Goal: Task Accomplishment & Management: Manage account settings

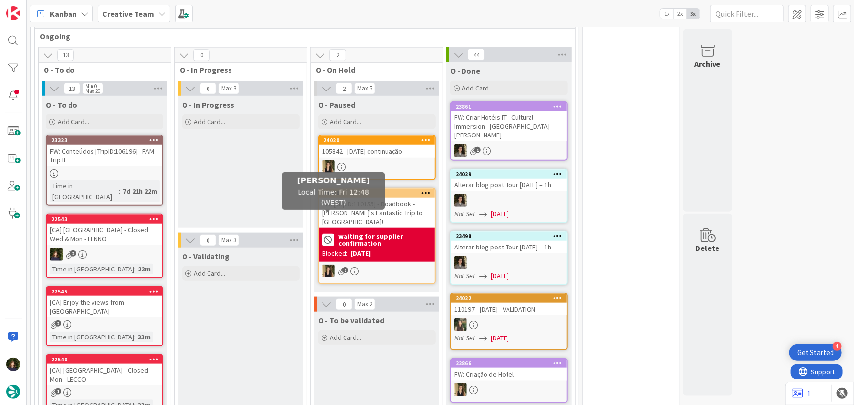
scroll to position [401, 0]
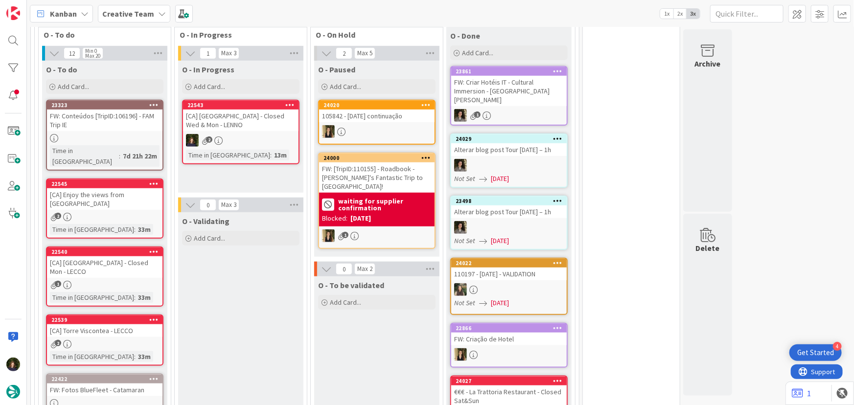
click at [247, 138] on div "2" at bounding box center [241, 140] width 116 height 13
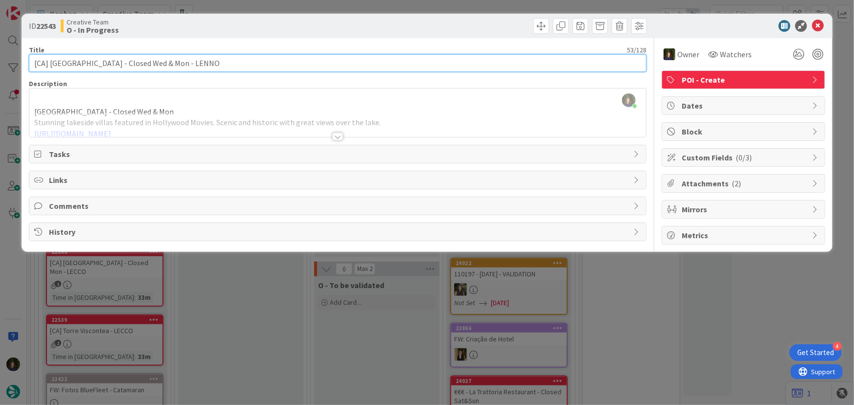
drag, startPoint x: 49, startPoint y: 65, endPoint x: 113, endPoint y: 63, distance: 64.2
click at [113, 63] on input "[CA] [GEOGRAPHIC_DATA] - Closed Wed & Mon - LENNO" at bounding box center [338, 63] width 618 height 18
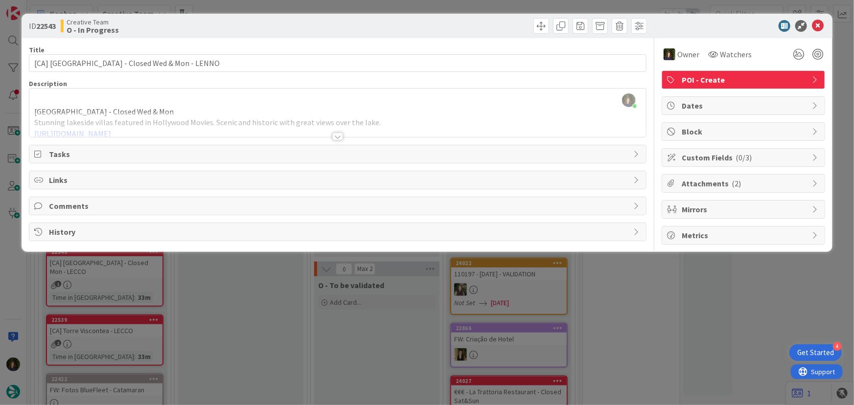
click at [338, 136] on div at bounding box center [337, 137] width 11 height 8
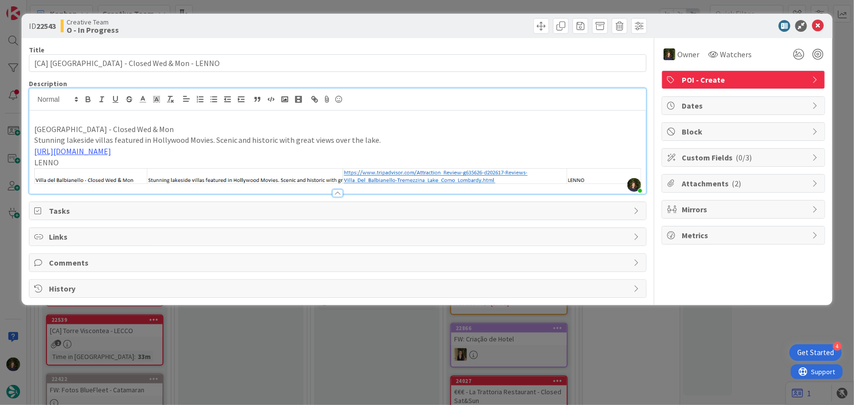
drag, startPoint x: 32, startPoint y: 127, endPoint x: 166, endPoint y: 127, distance: 134.2
click at [166, 127] on div "[GEOGRAPHIC_DATA] - Closed Wed & Mon Stunning lakeside villas featured in Holly…" at bounding box center [337, 152] width 617 height 83
copy p "[GEOGRAPHIC_DATA] - Closed Wed & Mon"
click at [191, 124] on p "[GEOGRAPHIC_DATA] - Closed Wed & Mon" at bounding box center [338, 129] width 608 height 11
drag, startPoint x: 33, startPoint y: 128, endPoint x: 99, endPoint y: 126, distance: 66.1
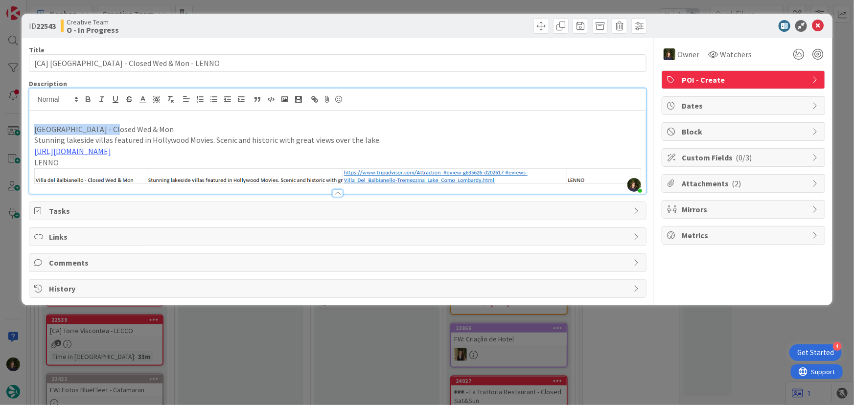
click at [99, 126] on div "[GEOGRAPHIC_DATA] - Closed Wed & Mon Stunning lakeside villas featured in Holly…" at bounding box center [337, 152] width 617 height 83
copy p "[GEOGRAPHIC_DATA]"
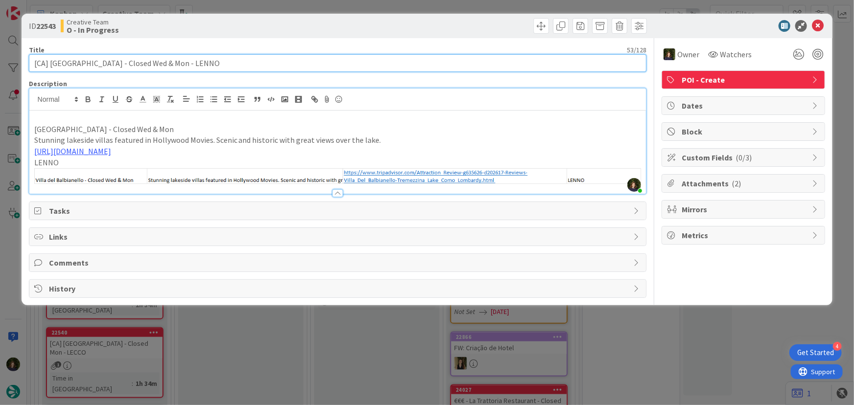
drag, startPoint x: 32, startPoint y: 64, endPoint x: 47, endPoint y: 64, distance: 14.7
click at [47, 64] on input "[CA] [GEOGRAPHIC_DATA] - Closed Wed & Mon - LENNO" at bounding box center [338, 63] width 618 height 18
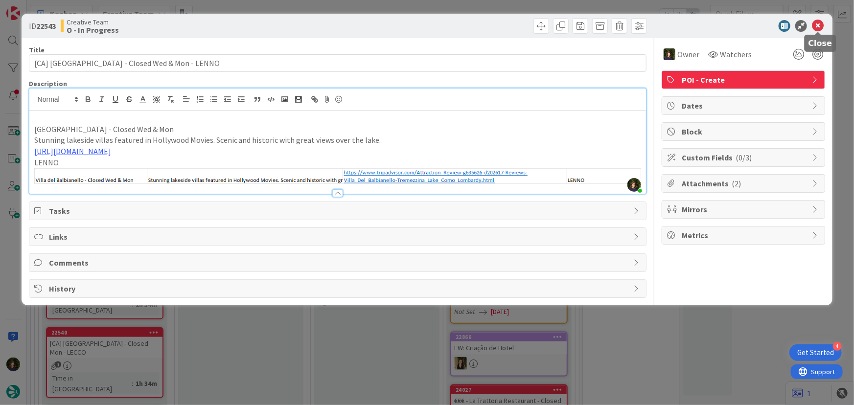
click at [821, 25] on icon at bounding box center [818, 26] width 12 height 12
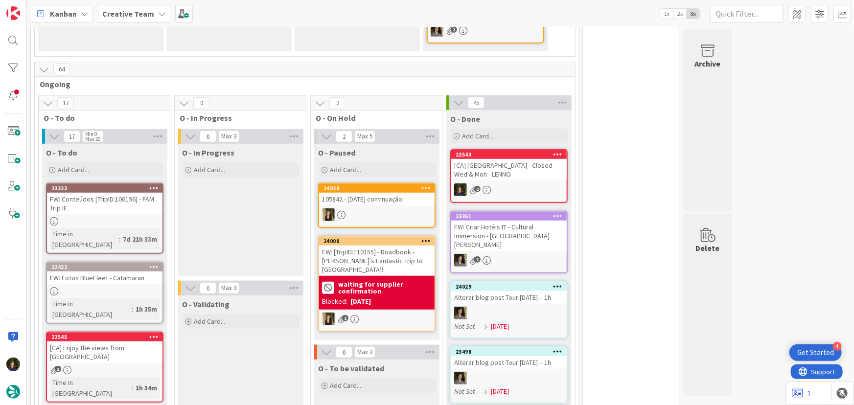
click at [103, 218] on div at bounding box center [105, 221] width 116 height 8
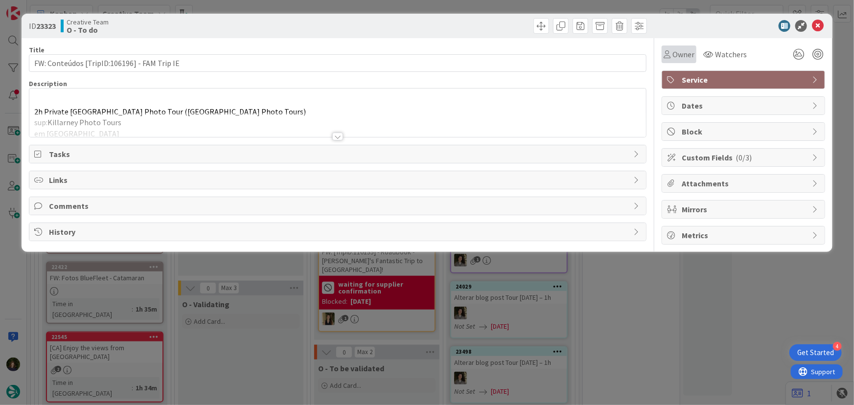
click at [678, 54] on span "Owner" at bounding box center [684, 54] width 22 height 12
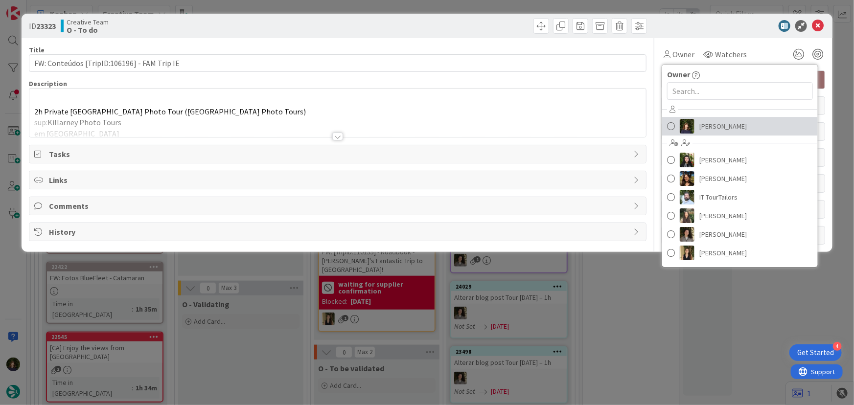
click at [717, 129] on span "[PERSON_NAME]" at bounding box center [723, 126] width 47 height 15
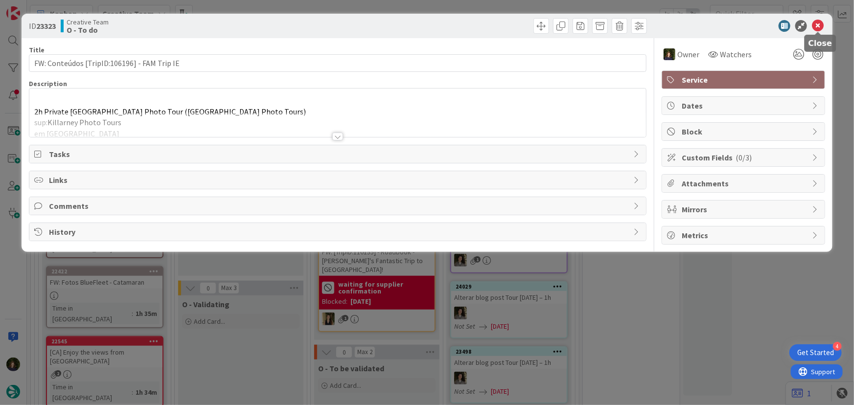
click at [818, 24] on icon at bounding box center [818, 26] width 12 height 12
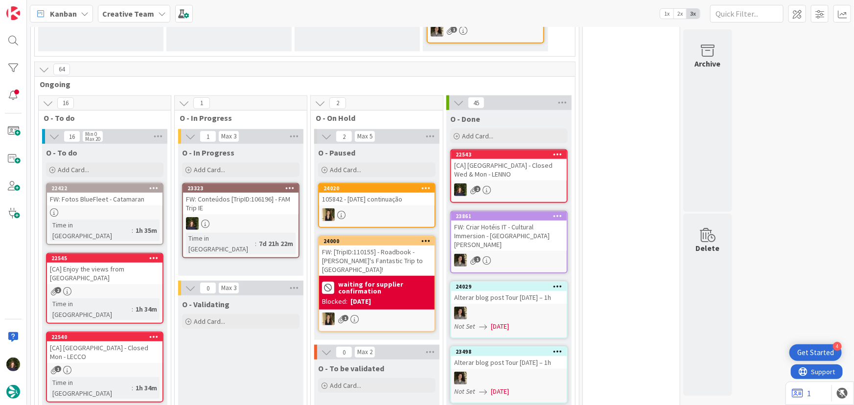
click at [248, 208] on div "FW: Conteúdos [TripID:106196] - FAM Trip IE" at bounding box center [241, 204] width 116 height 22
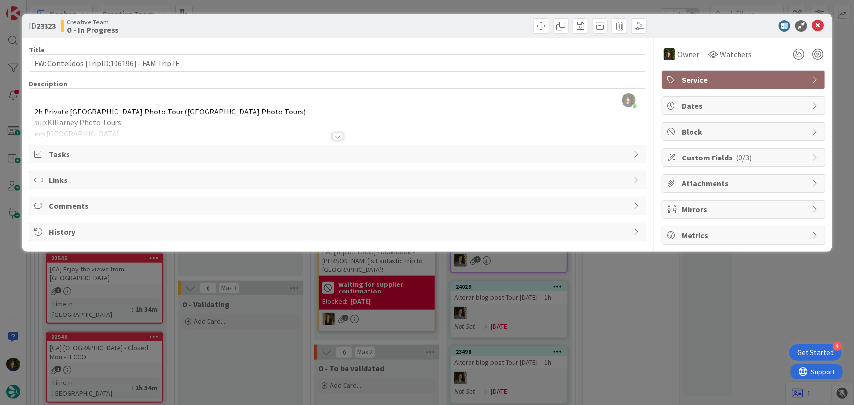
click at [338, 135] on div at bounding box center [337, 137] width 11 height 8
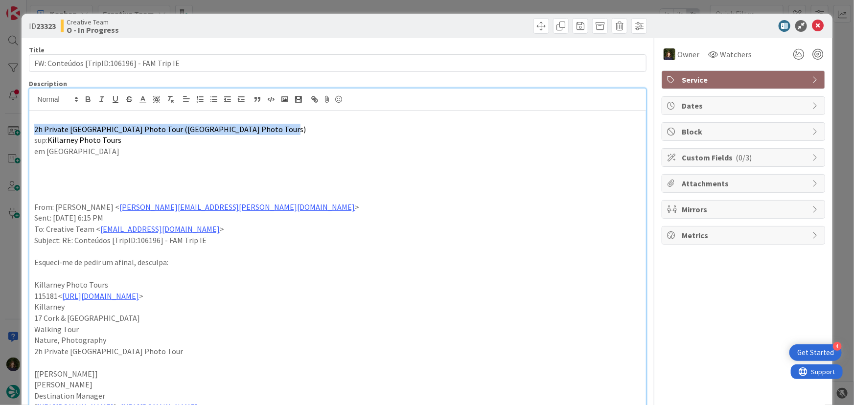
drag, startPoint x: 32, startPoint y: 131, endPoint x: 264, endPoint y: 131, distance: 232.6
copy span "2h Private [GEOGRAPHIC_DATA] Photo Tour ([GEOGRAPHIC_DATA] Photo Tours)"
drag, startPoint x: 124, startPoint y: 129, endPoint x: 108, endPoint y: 172, distance: 46.0
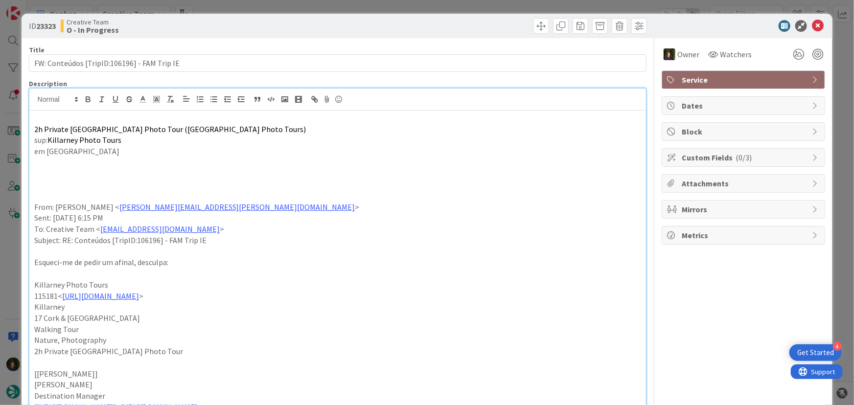
click at [108, 172] on p at bounding box center [338, 173] width 608 height 11
drag, startPoint x: 34, startPoint y: 128, endPoint x: 181, endPoint y: 128, distance: 146.9
click at [181, 128] on span "2h Private [GEOGRAPHIC_DATA] Photo Tour ([GEOGRAPHIC_DATA] Photo Tours)" at bounding box center [170, 129] width 272 height 10
copy span "2h Private [GEOGRAPHIC_DATA] Photo Tour"
click at [139, 295] on link "[URL][DOMAIN_NAME]" at bounding box center [100, 296] width 77 height 10
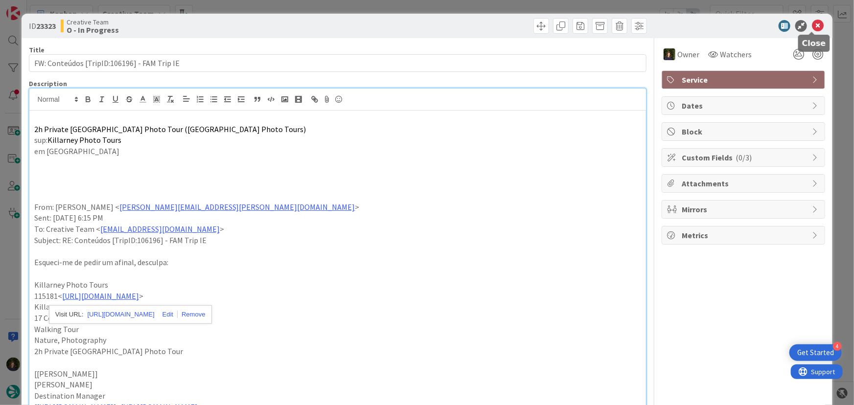
click at [813, 25] on icon at bounding box center [818, 26] width 12 height 12
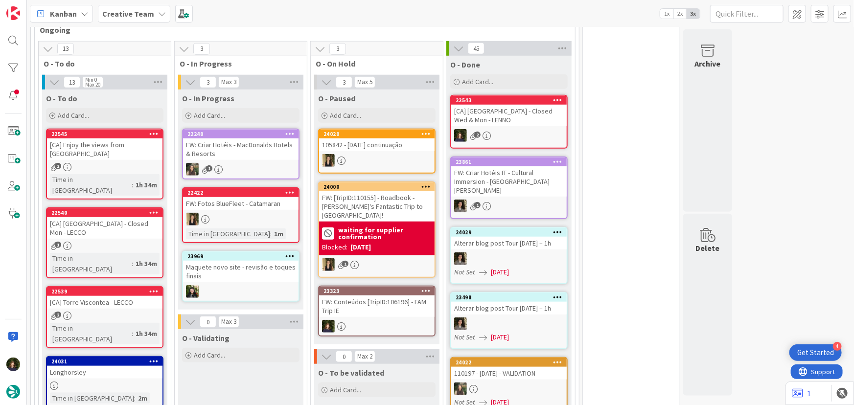
click at [230, 117] on div "Add Card..." at bounding box center [241, 115] width 118 height 15
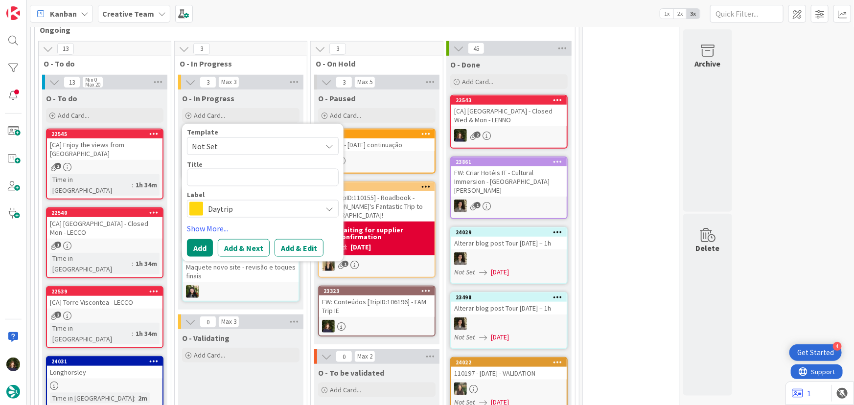
type textarea "x"
type textarea "S"
type textarea "x"
type textarea "Su"
type textarea "x"
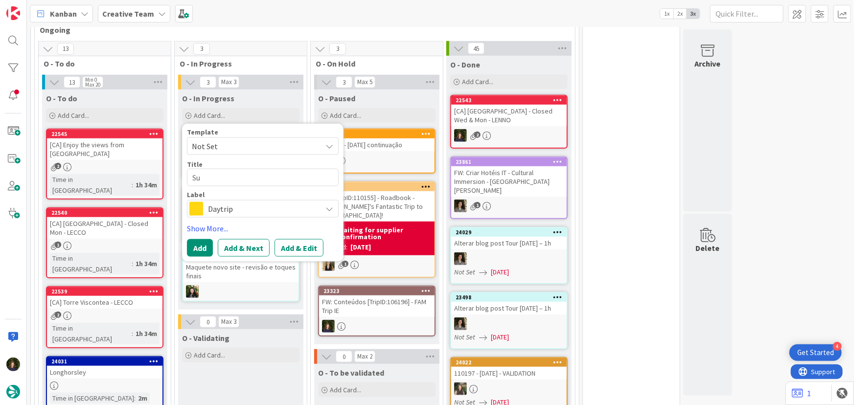
type textarea "Sup"
type textarea "x"
type textarea "Supp"
type textarea "x"
type textarea "Suppl"
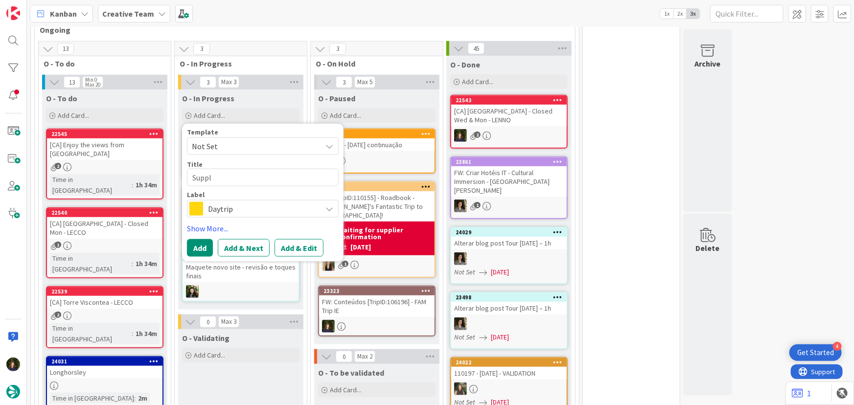
type textarea "x"
type textarea "Suppli"
type textarea "x"
type textarea "Supplier"
type textarea "x"
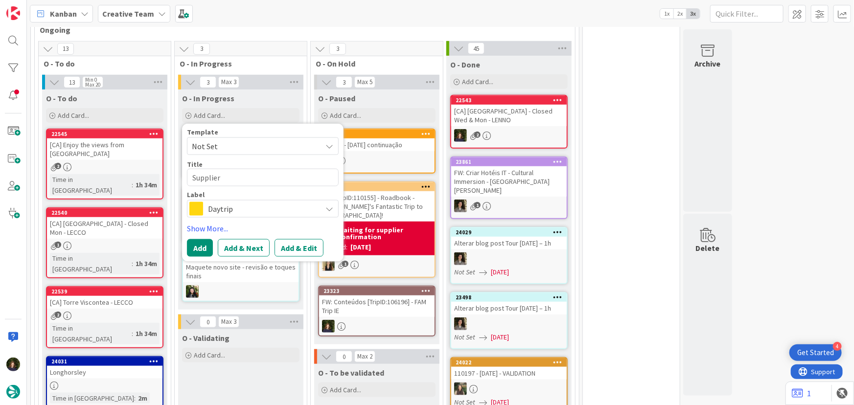
type textarea "Supplier"
type textarea "x"
type textarea "Supplier K"
type textarea "x"
type textarea "Supplier Ki"
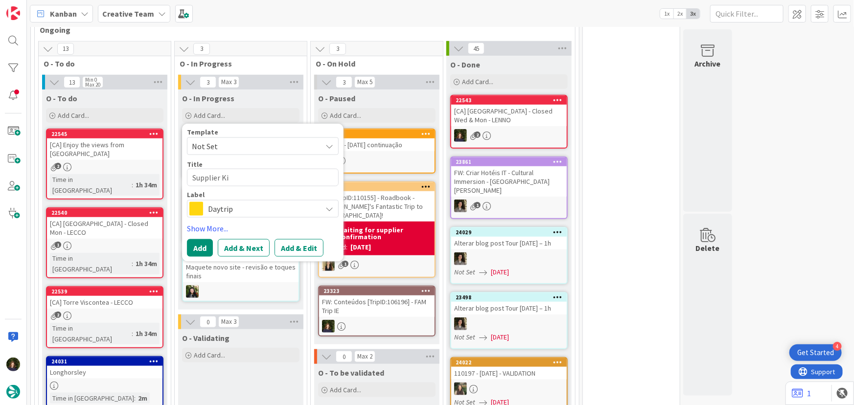
type textarea "x"
type textarea "Supplier Kil"
type textarea "x"
type textarea "Supplier Kill"
type textarea "x"
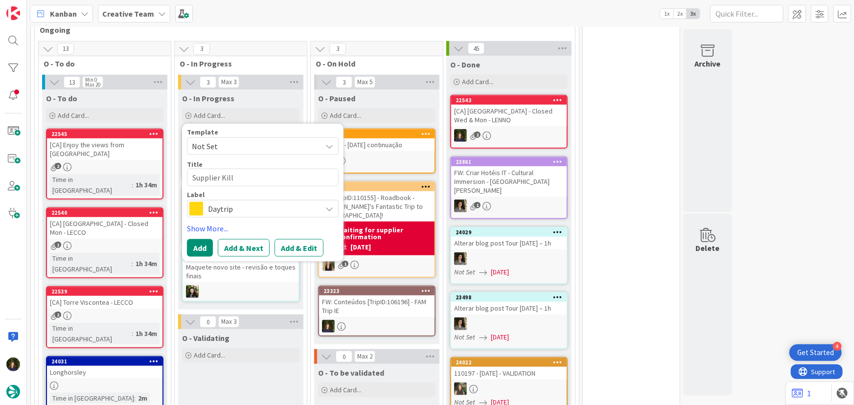
type textarea "Supplier Killa"
type textarea "x"
type textarea "Supplier Killar"
type textarea "x"
type textarea "Supplier [GEOGRAPHIC_DATA]"
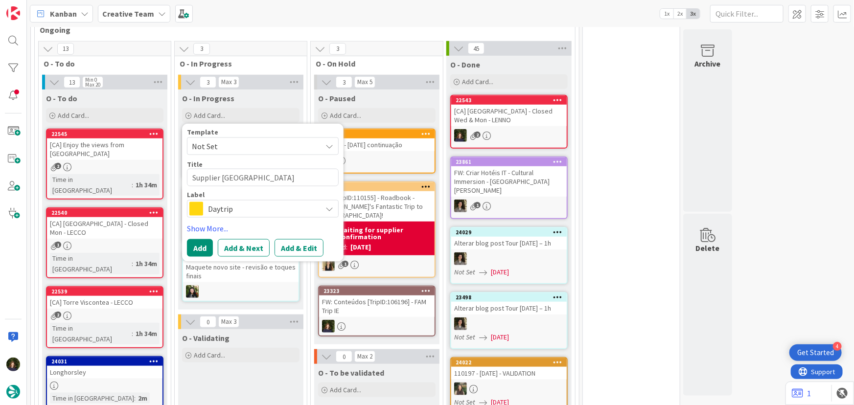
type textarea "x"
type textarea "Supplier [GEOGRAPHIC_DATA]"
type textarea "x"
type textarea "Supplier Killarney"
type textarea "x"
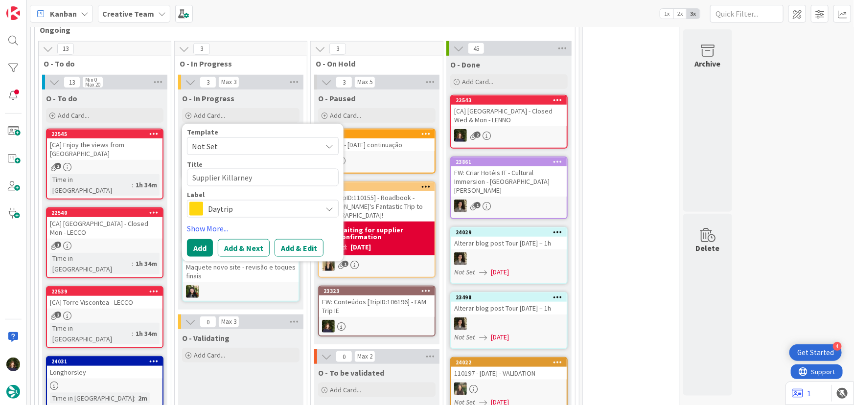
type textarea "Supplier Killarney"
click at [223, 208] on span "Daytrip" at bounding box center [262, 209] width 109 height 14
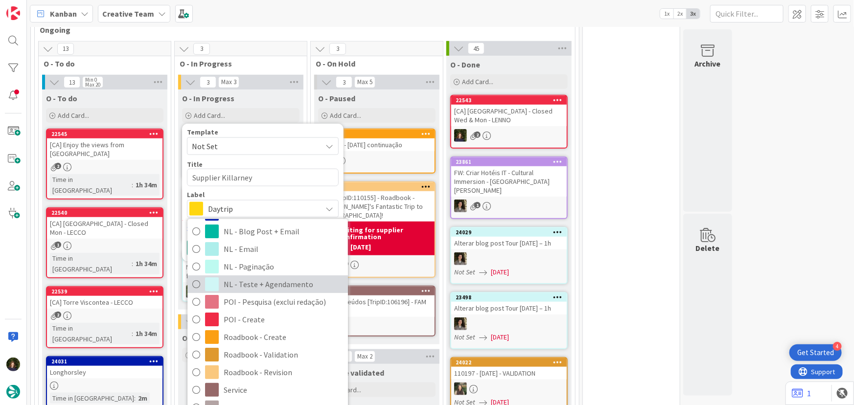
scroll to position [178, 0]
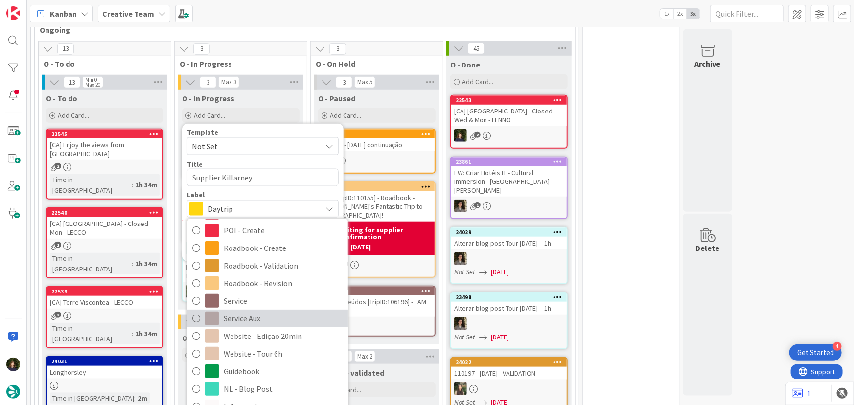
click at [248, 318] on span "Service Aux" at bounding box center [283, 318] width 119 height 15
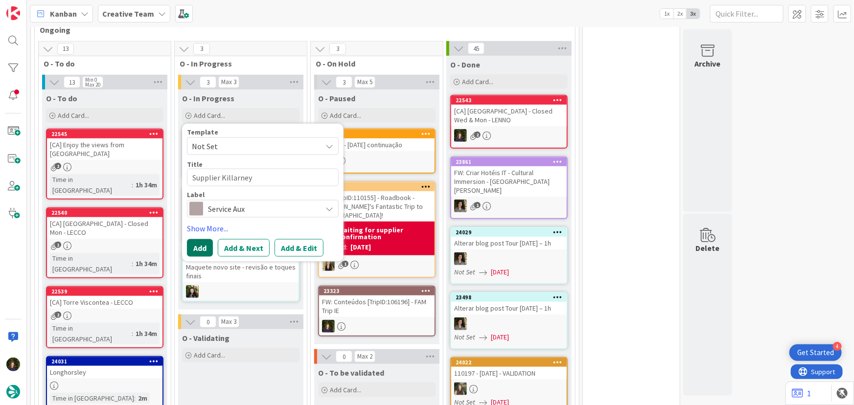
click at [206, 252] on button "Add" at bounding box center [200, 248] width 26 height 18
type textarea "x"
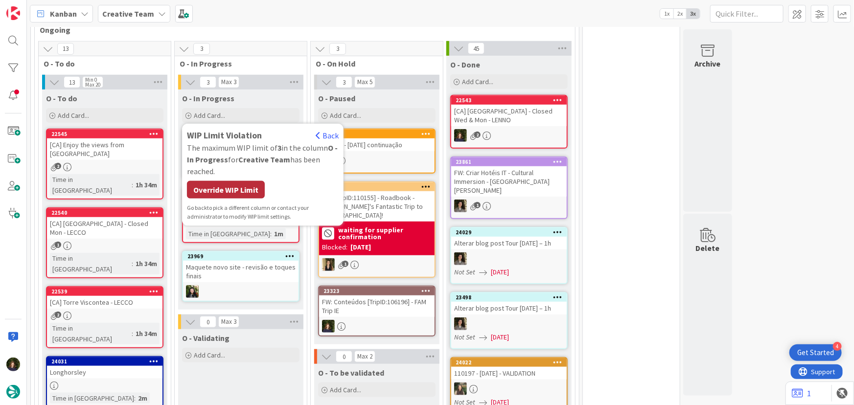
click at [211, 190] on div "Override WIP Limit" at bounding box center [226, 190] width 78 height 18
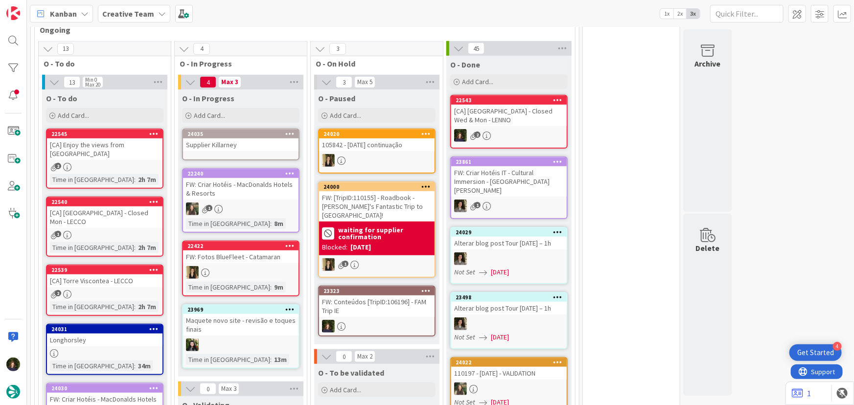
click at [238, 144] on div "Supplier Killarney" at bounding box center [241, 145] width 116 height 13
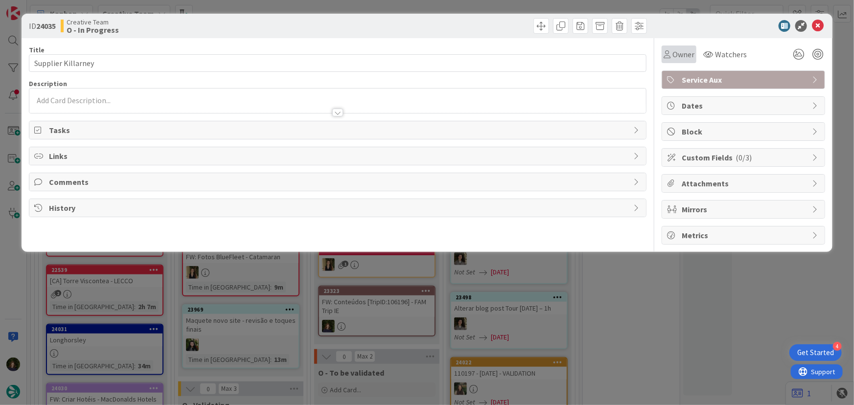
click at [682, 53] on span "Owner" at bounding box center [684, 54] width 22 height 12
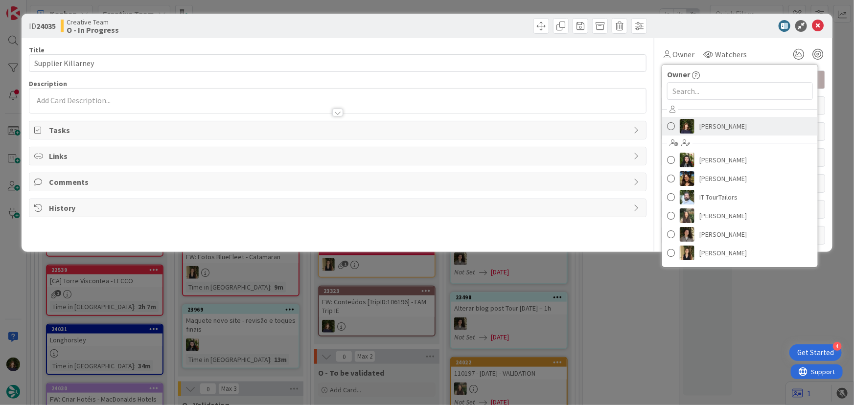
click at [713, 123] on span "[PERSON_NAME]" at bounding box center [723, 126] width 47 height 15
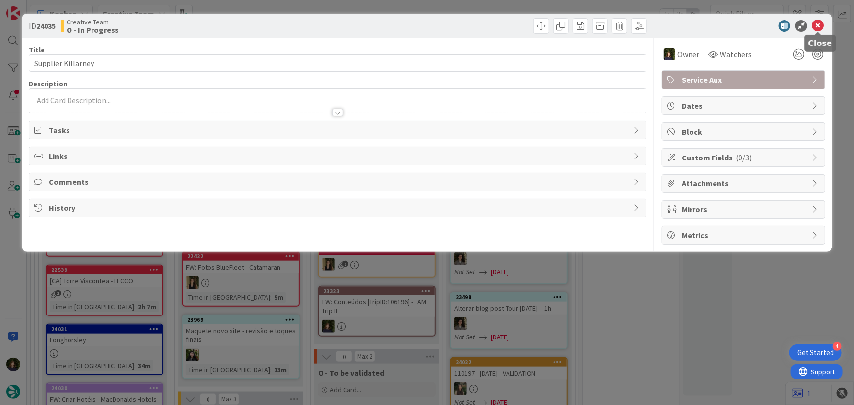
click at [820, 25] on icon at bounding box center [818, 26] width 12 height 12
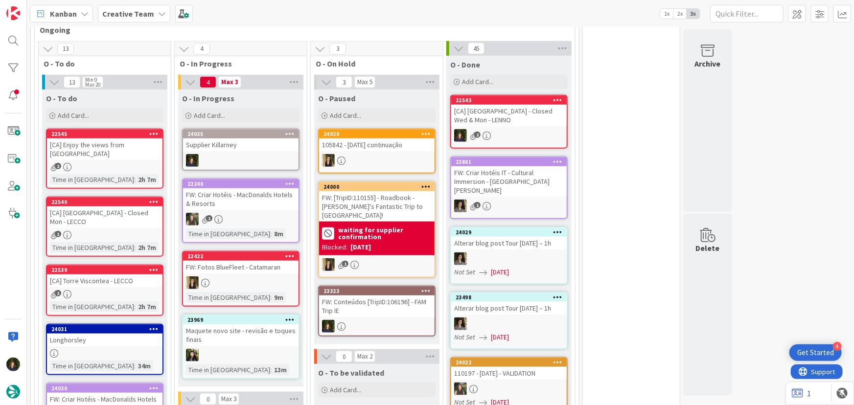
click at [375, 306] on div "FW: Conteúdos [TripID:106196] - FAM Trip IE" at bounding box center [377, 307] width 116 height 22
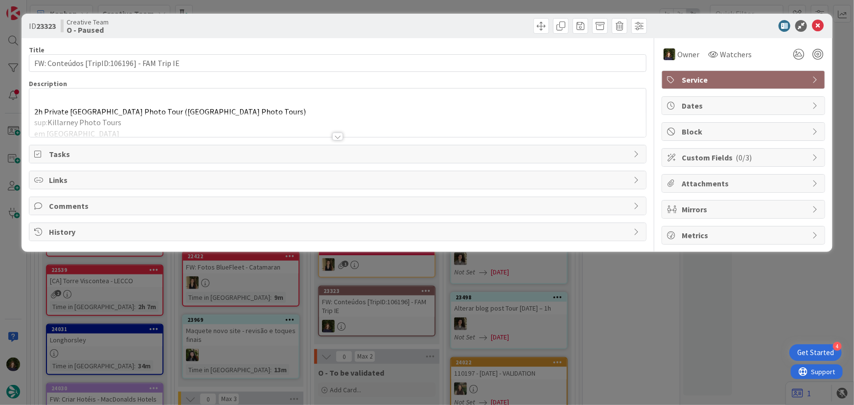
click at [335, 138] on div at bounding box center [337, 137] width 11 height 8
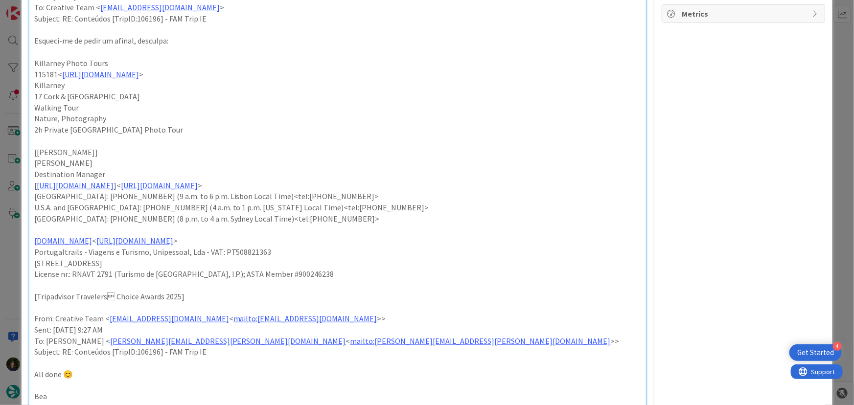
scroll to position [222, 0]
click at [139, 74] on link "[URL][DOMAIN_NAME]" at bounding box center [100, 74] width 77 height 10
click at [147, 89] on link "[URL][DOMAIN_NAME]" at bounding box center [120, 92] width 67 height 13
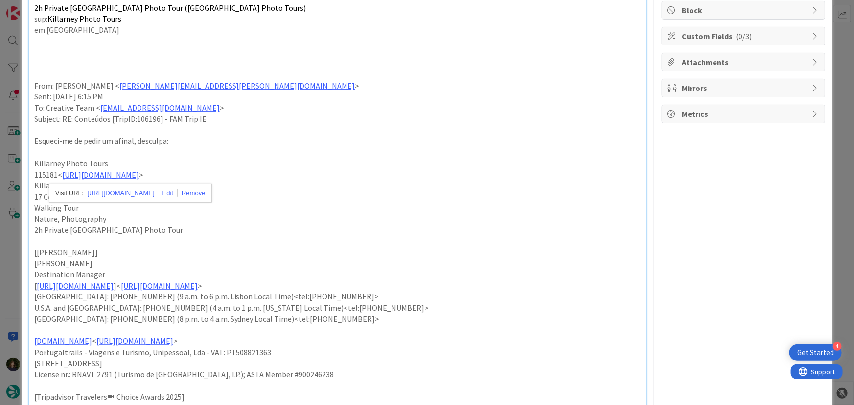
scroll to position [0, 0]
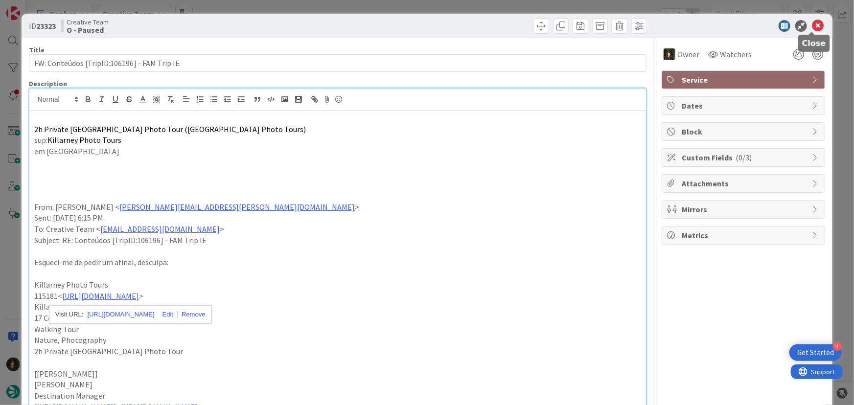
click at [814, 24] on icon at bounding box center [818, 26] width 12 height 12
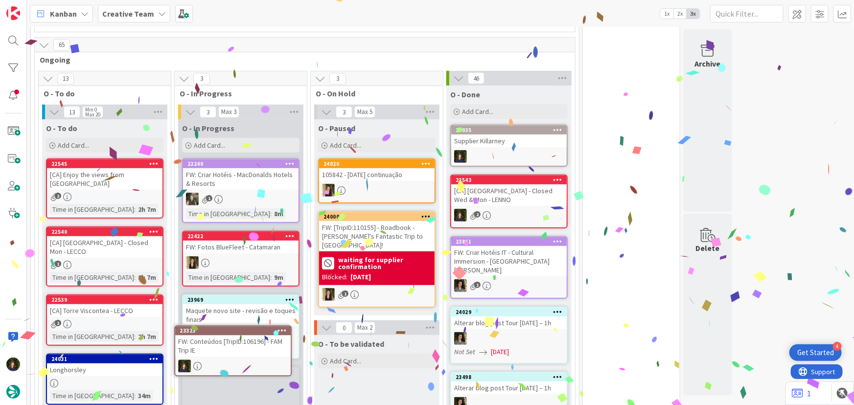
scroll to position [354, 0]
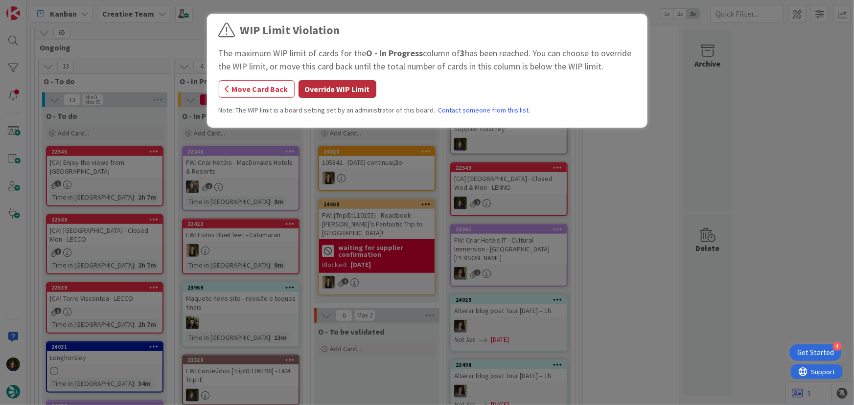
click at [345, 91] on button "Override WIP Limit" at bounding box center [338, 89] width 78 height 18
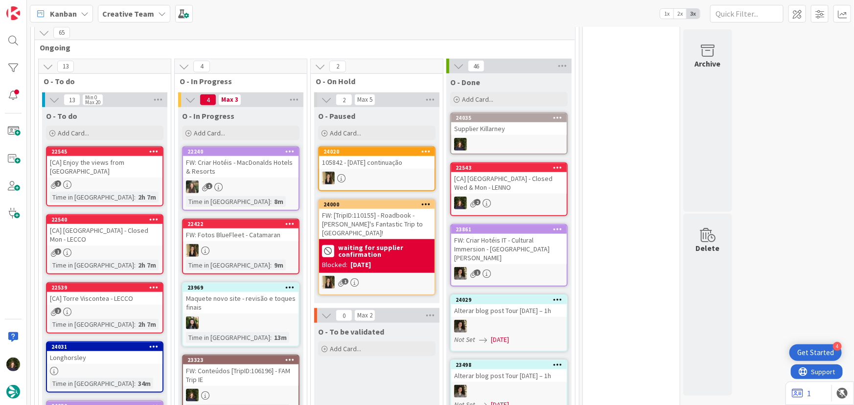
click at [227, 378] on div "FW: Conteúdos [TripID:106196] - FAM Trip IE" at bounding box center [241, 376] width 116 height 22
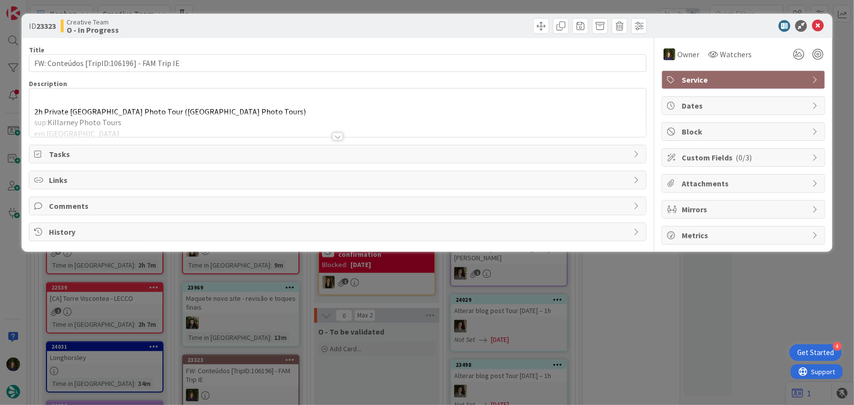
click at [38, 108] on div "2h Private [GEOGRAPHIC_DATA] Photo Tour ([GEOGRAPHIC_DATA] Photo Tours) sup: [G…" at bounding box center [337, 113] width 617 height 48
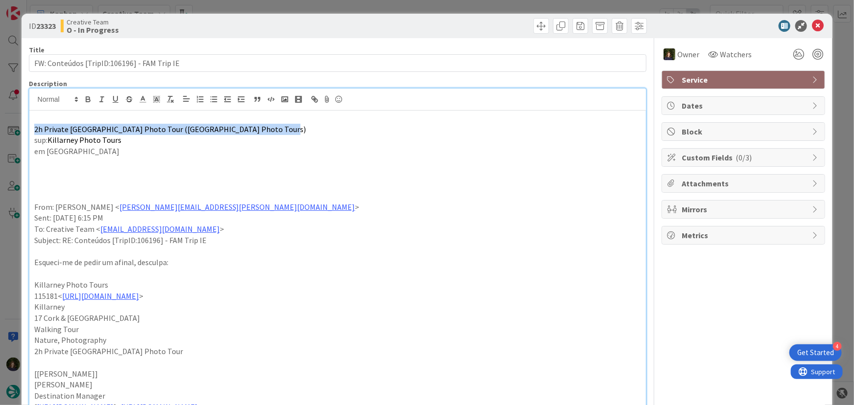
drag, startPoint x: 34, startPoint y: 126, endPoint x: 264, endPoint y: 129, distance: 229.7
click at [264, 129] on p "2h Private [GEOGRAPHIC_DATA] Photo Tour ([GEOGRAPHIC_DATA] Photo Tours)" at bounding box center [338, 129] width 608 height 11
click at [186, 131] on span "2h Private [GEOGRAPHIC_DATA] Photo Tour ([GEOGRAPHIC_DATA] Photo Tours)" at bounding box center [170, 129] width 272 height 10
drag, startPoint x: 31, startPoint y: 129, endPoint x: 179, endPoint y: 126, distance: 147.9
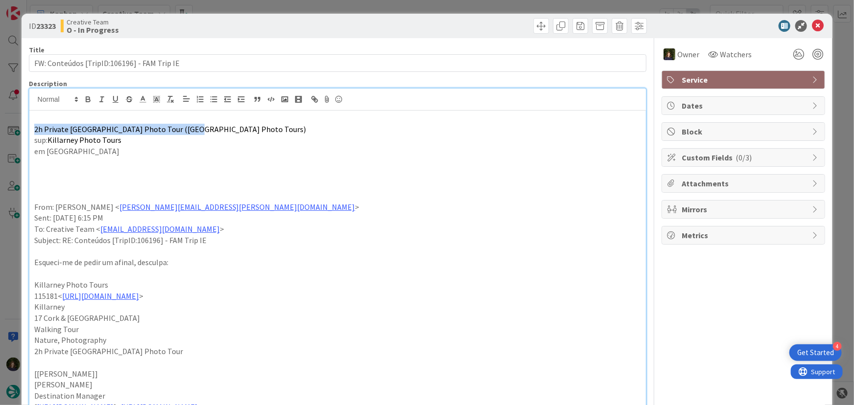
copy span "2h Private [GEOGRAPHIC_DATA] Photo Tour"
click at [265, 127] on p "2h Private [GEOGRAPHIC_DATA] Photo Tour ([GEOGRAPHIC_DATA] Photo Tours)" at bounding box center [338, 129] width 608 height 11
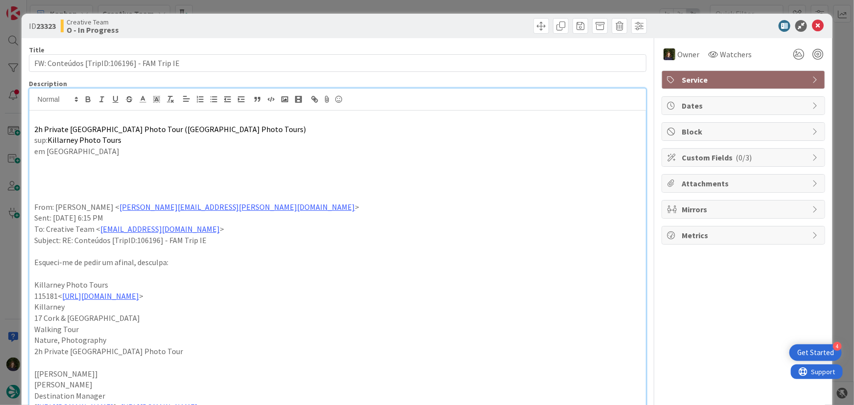
click at [226, 127] on span "2h Private [GEOGRAPHIC_DATA] Photo Tour ([GEOGRAPHIC_DATA] Photo Tours)" at bounding box center [170, 129] width 272 height 10
copy span "2h Private [GEOGRAPHIC_DATA] Photo Tour ([GEOGRAPHIC_DATA] Photo Tours)"
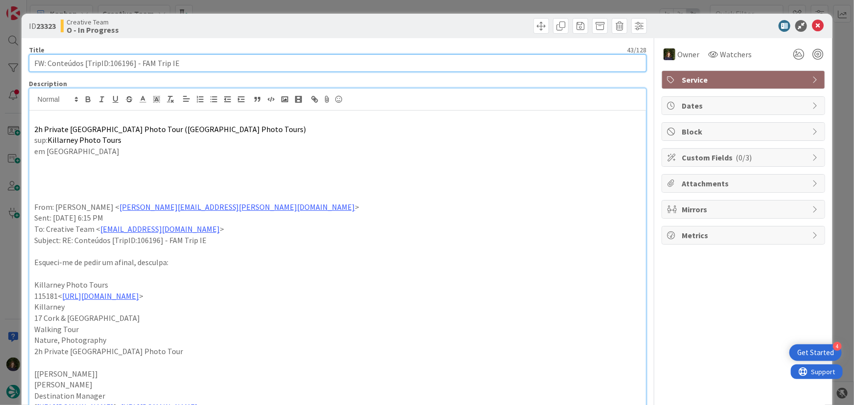
drag, startPoint x: 162, startPoint y: 62, endPoint x: 46, endPoint y: 66, distance: 116.1
click at [46, 67] on input "FW: Conteúdos [TripID:106196] - FAM Trip IE" at bounding box center [338, 63] width 618 height 18
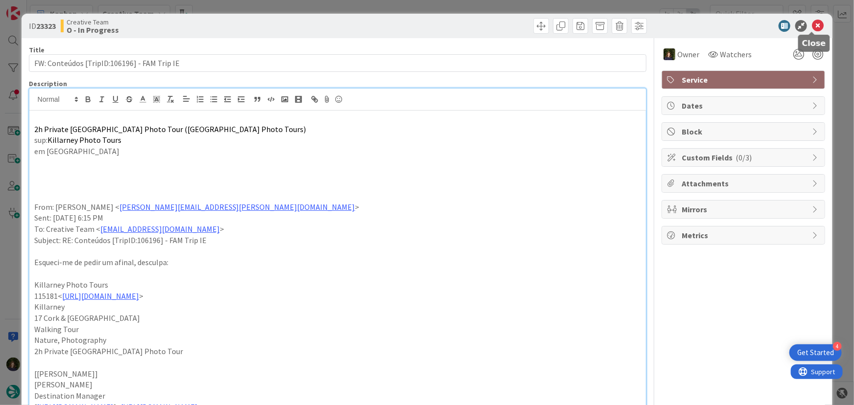
click at [812, 24] on icon at bounding box center [818, 26] width 12 height 12
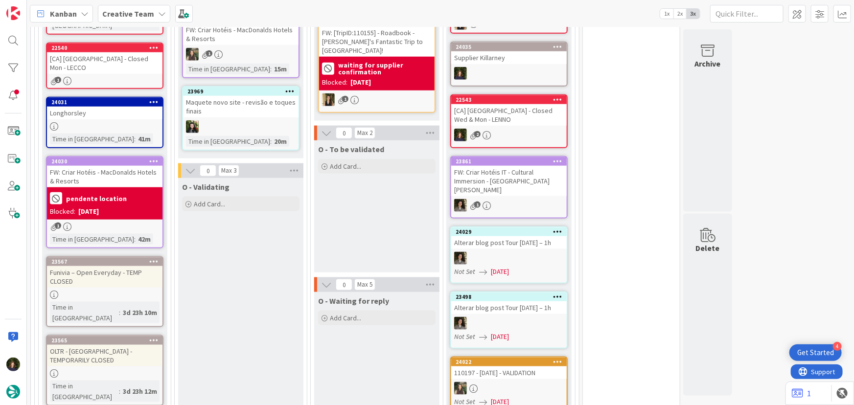
scroll to position [358, 0]
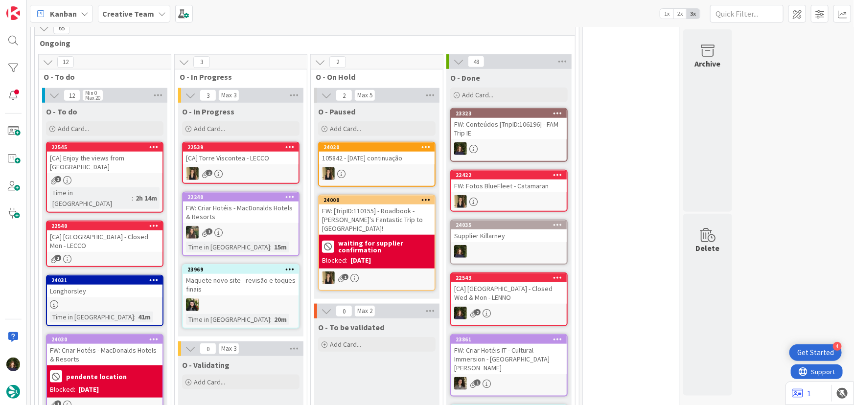
click at [107, 164] on div "[CA] Enjoy the views from [GEOGRAPHIC_DATA]" at bounding box center [105, 163] width 116 height 22
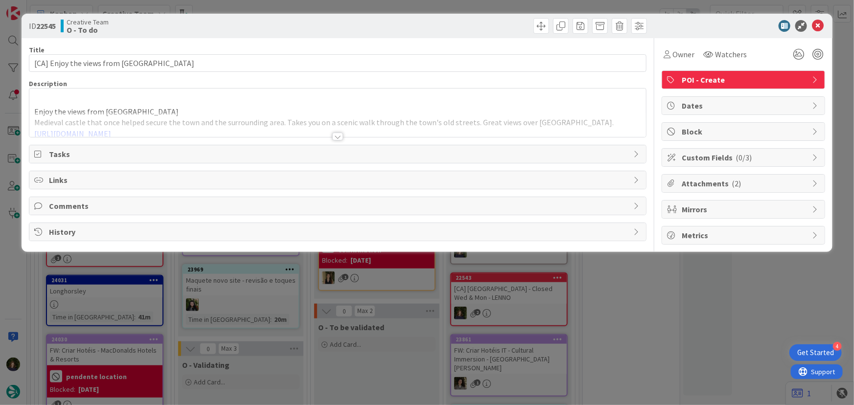
click at [627, 314] on div "ID 22545 Creative Team O - To do Title 47 / 128 [CA] Enjoy the views from [GEOG…" at bounding box center [427, 202] width 854 height 405
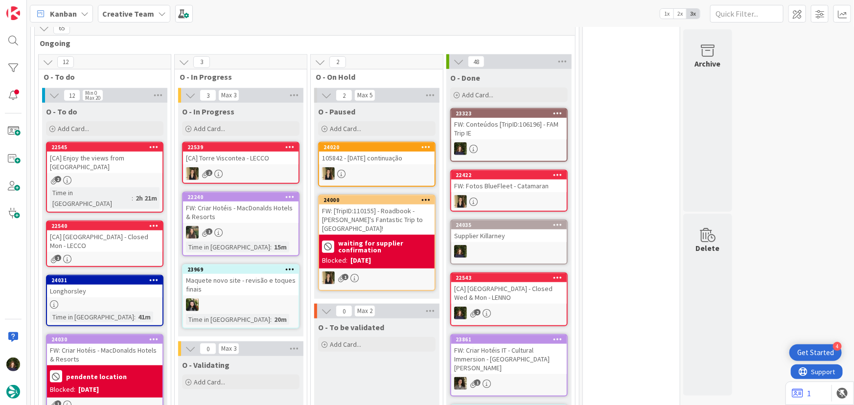
click at [107, 285] on div "Longhorsley" at bounding box center [105, 291] width 116 height 13
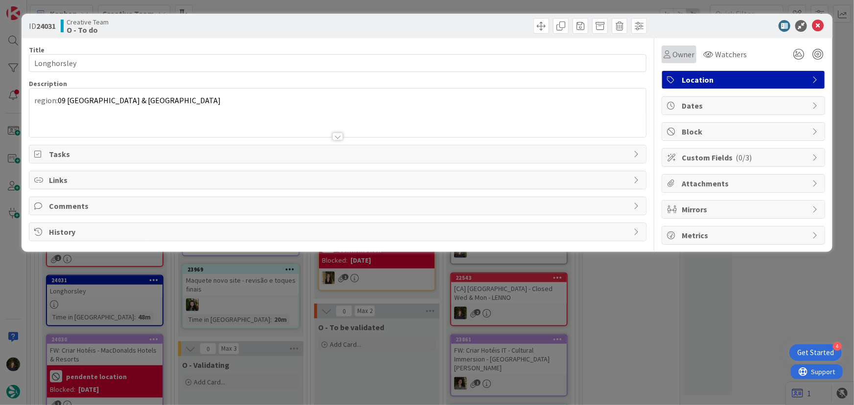
click at [691, 53] on span "Owner" at bounding box center [684, 54] width 22 height 12
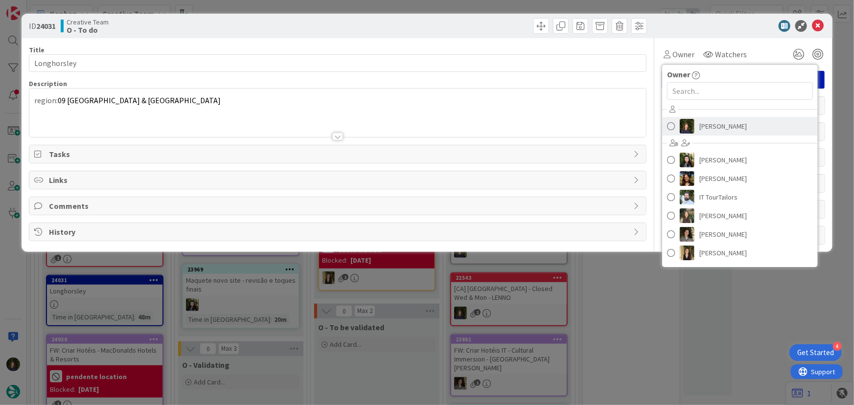
click at [721, 128] on span "[PERSON_NAME]" at bounding box center [723, 126] width 47 height 15
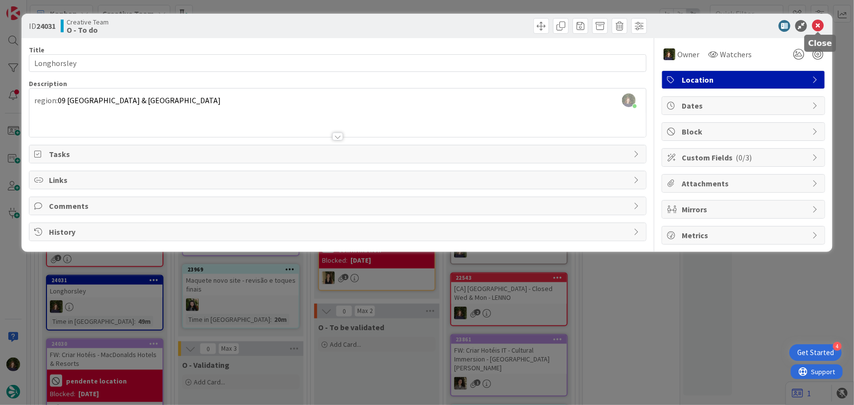
click at [820, 29] on icon at bounding box center [818, 26] width 12 height 12
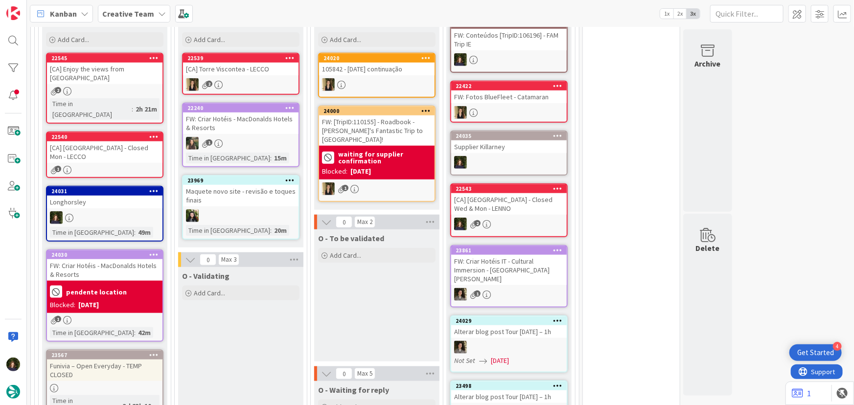
click at [111, 316] on div "1" at bounding box center [105, 320] width 116 height 8
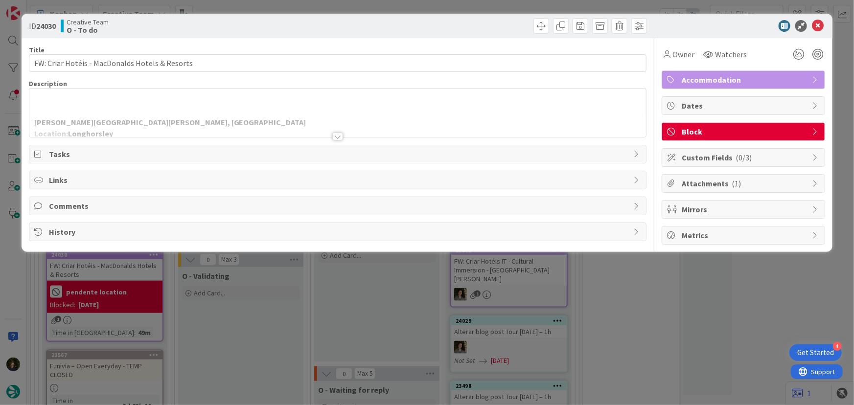
click at [338, 137] on div at bounding box center [337, 137] width 11 height 8
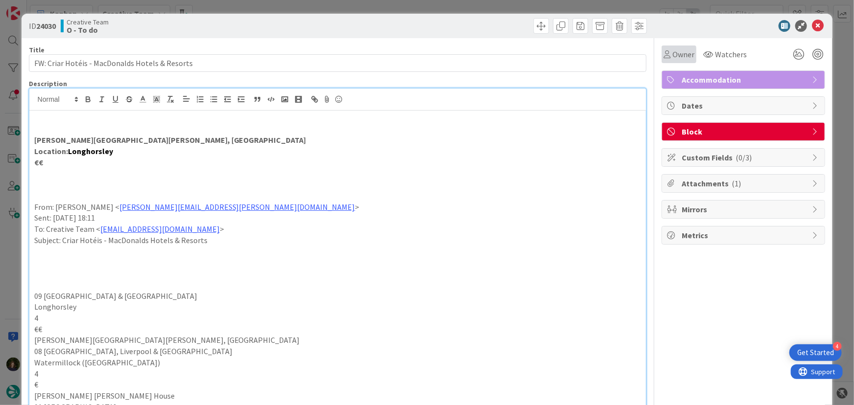
click at [680, 54] on span "Owner" at bounding box center [684, 54] width 22 height 12
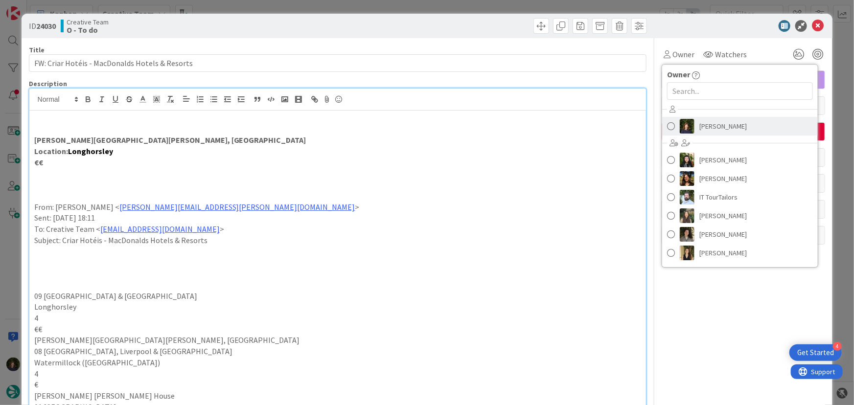
click at [724, 124] on span "[PERSON_NAME]" at bounding box center [723, 126] width 47 height 15
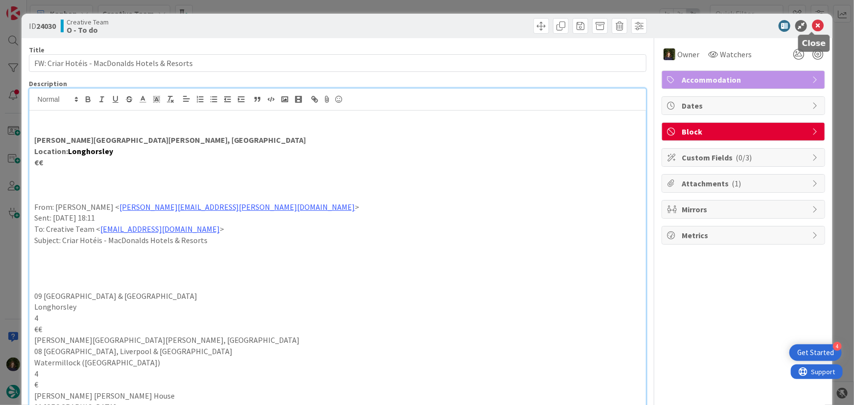
click at [813, 25] on icon at bounding box center [818, 26] width 12 height 12
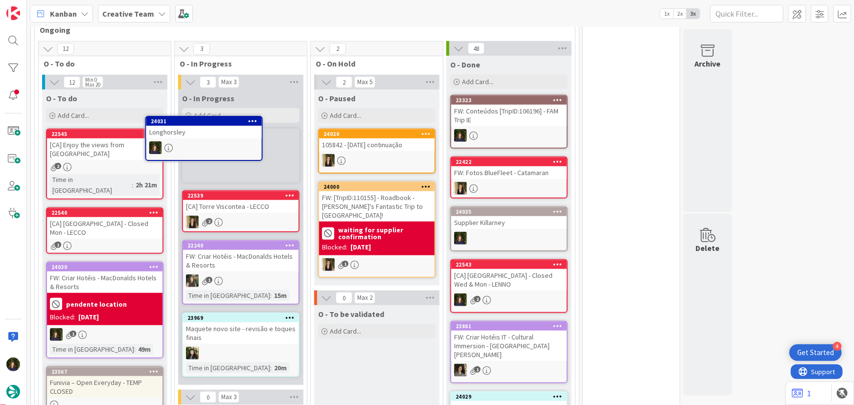
scroll to position [370, 0]
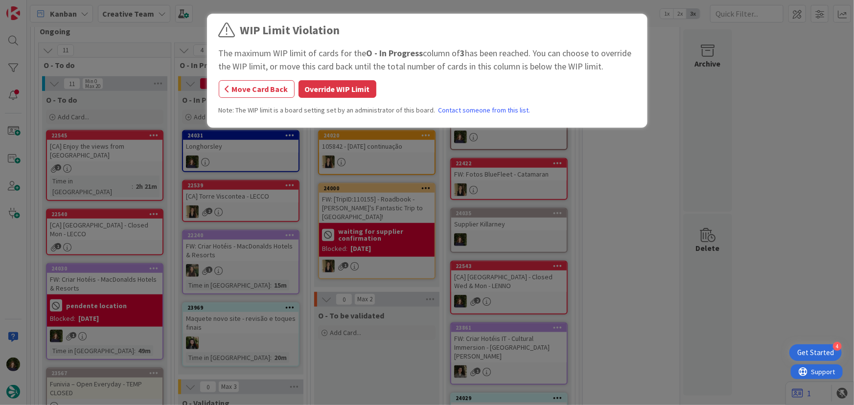
click at [329, 88] on button "Override WIP Limit" at bounding box center [338, 89] width 78 height 18
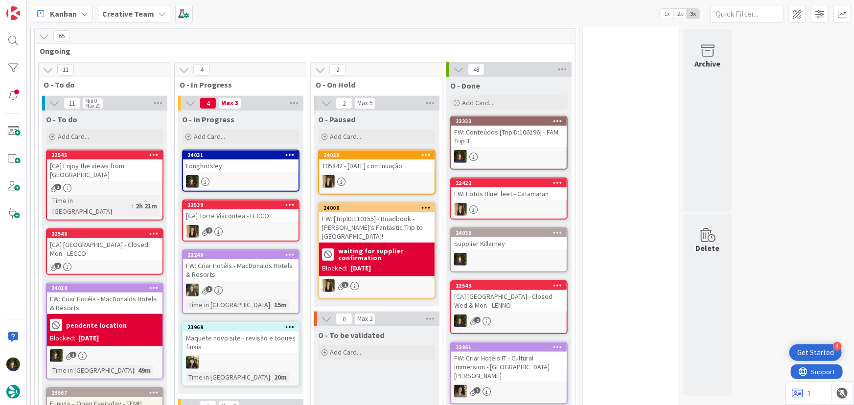
scroll to position [356, 0]
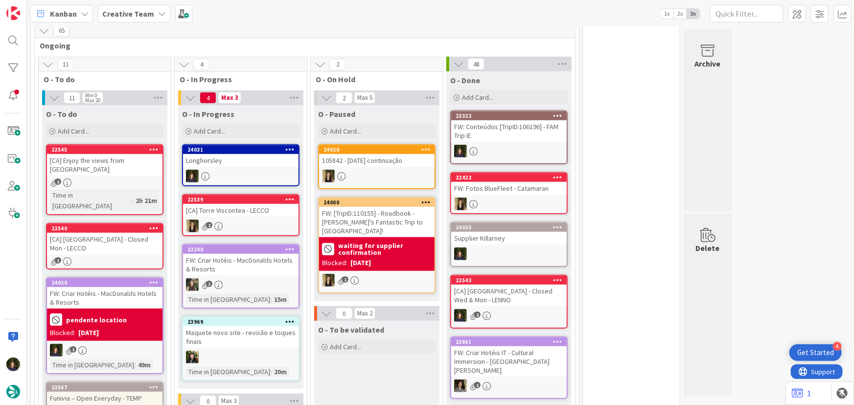
click at [236, 159] on div "Longhorsley" at bounding box center [241, 160] width 116 height 13
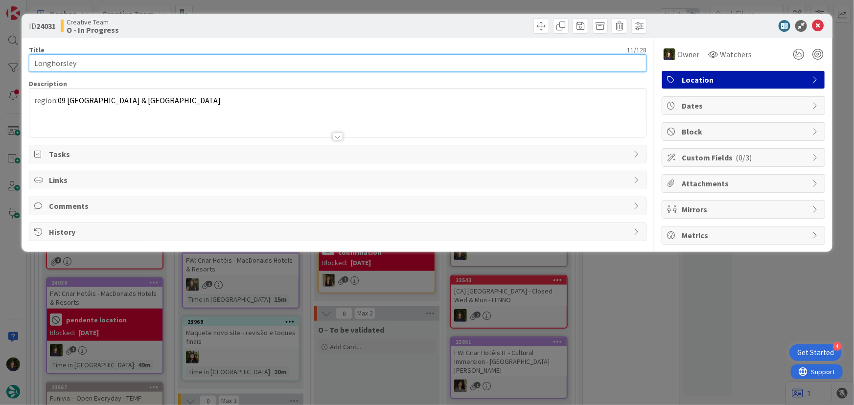
drag, startPoint x: 86, startPoint y: 63, endPoint x: 34, endPoint y: 65, distance: 51.9
click at [34, 65] on input "Longhorsley" at bounding box center [338, 63] width 618 height 18
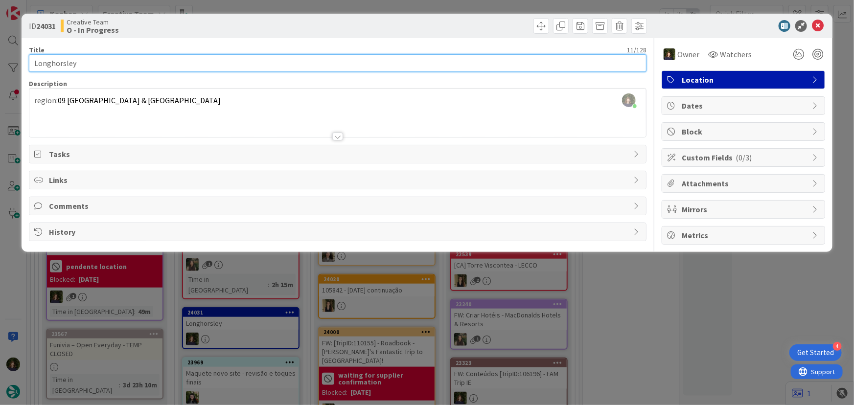
scroll to position [426, 0]
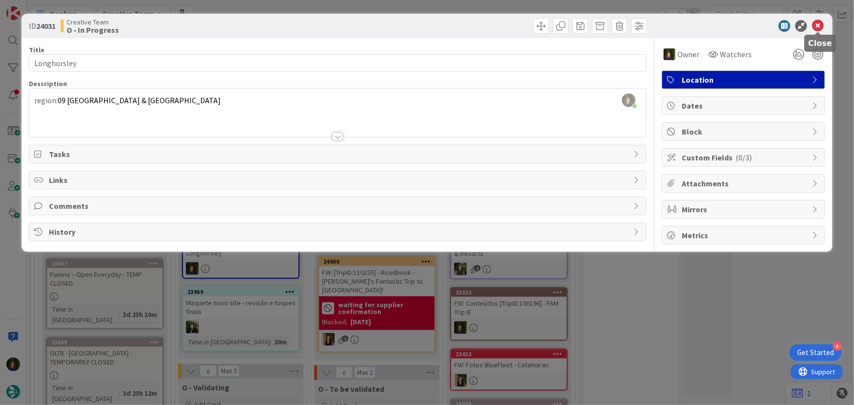
click at [813, 26] on icon at bounding box center [818, 26] width 12 height 12
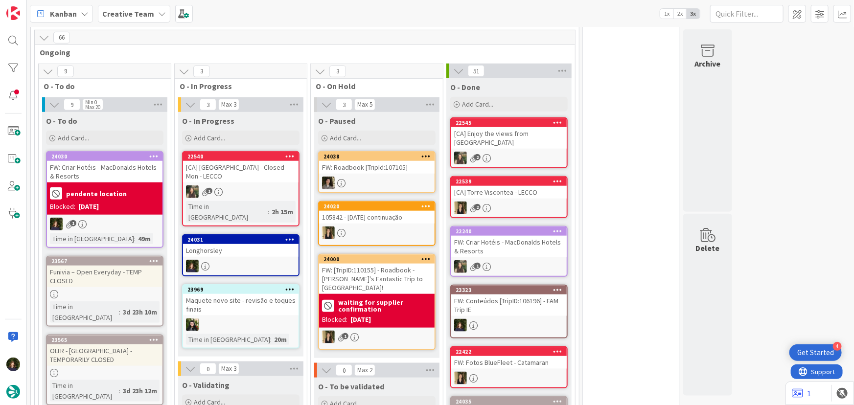
scroll to position [426, 0]
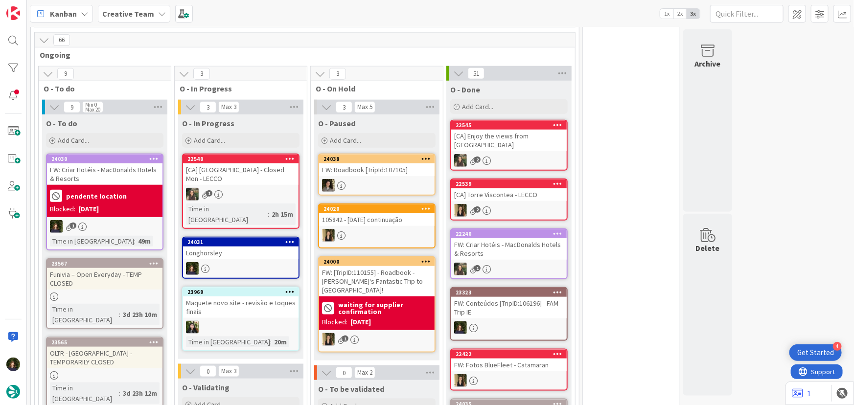
click at [117, 220] on div "1" at bounding box center [105, 226] width 116 height 13
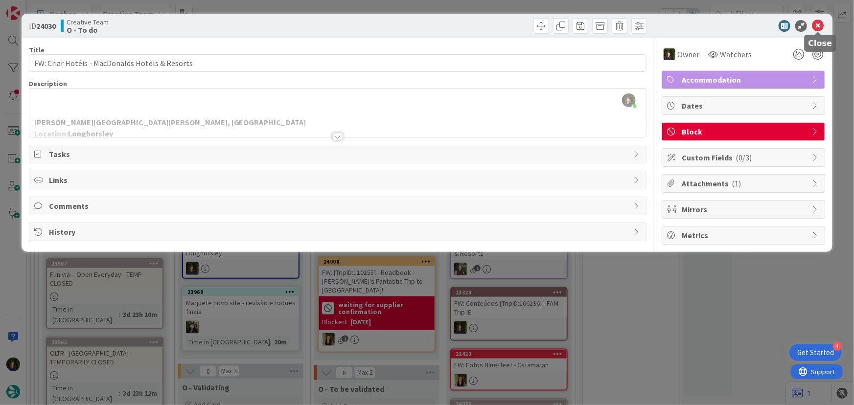
click at [821, 24] on icon at bounding box center [818, 26] width 12 height 12
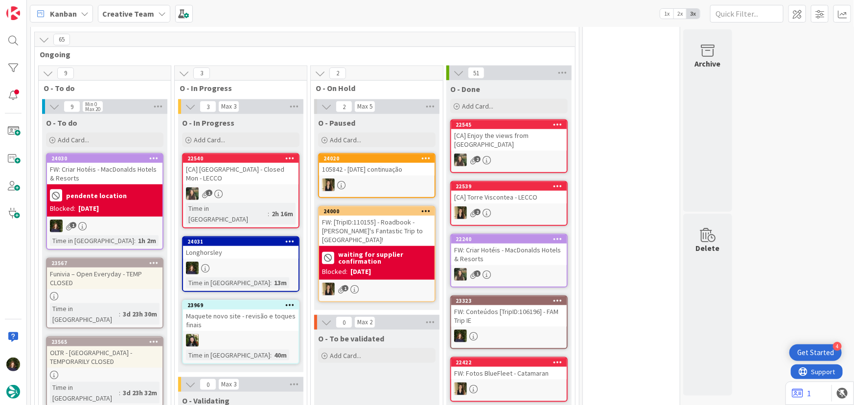
click at [239, 246] on div "Longhorsley" at bounding box center [241, 252] width 116 height 13
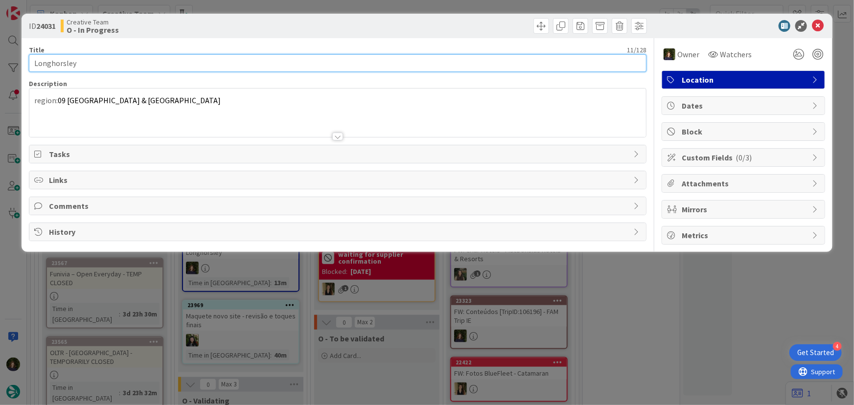
drag, startPoint x: 98, startPoint y: 66, endPoint x: 25, endPoint y: 68, distance: 72.5
click at [25, 68] on div "ID 24031 Creative Team O - In Progress Title 11 / 128 [GEOGRAPHIC_DATA] Descrip…" at bounding box center [428, 133] width 812 height 238
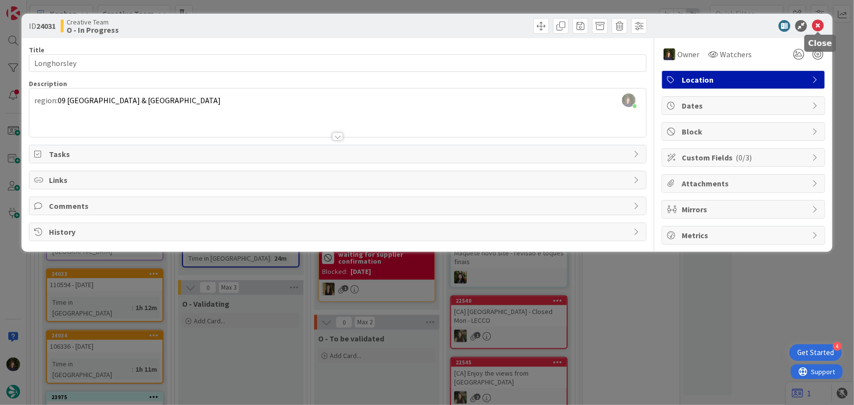
click at [820, 24] on icon at bounding box center [818, 26] width 12 height 12
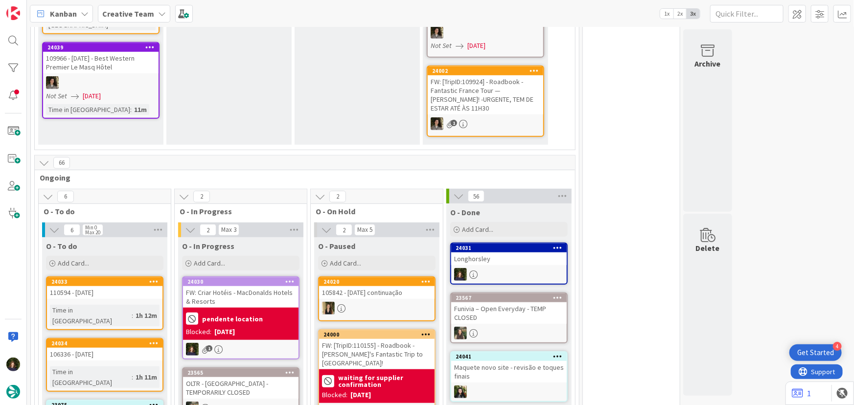
scroll to position [356, 0]
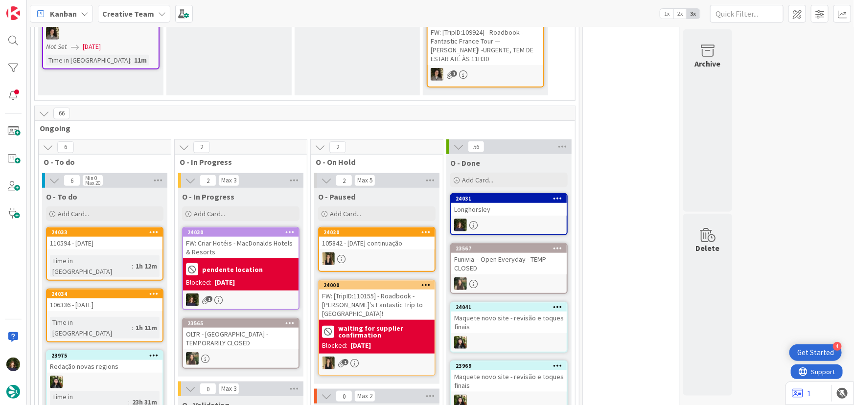
click at [260, 261] on div "pendente location" at bounding box center [241, 269] width 110 height 16
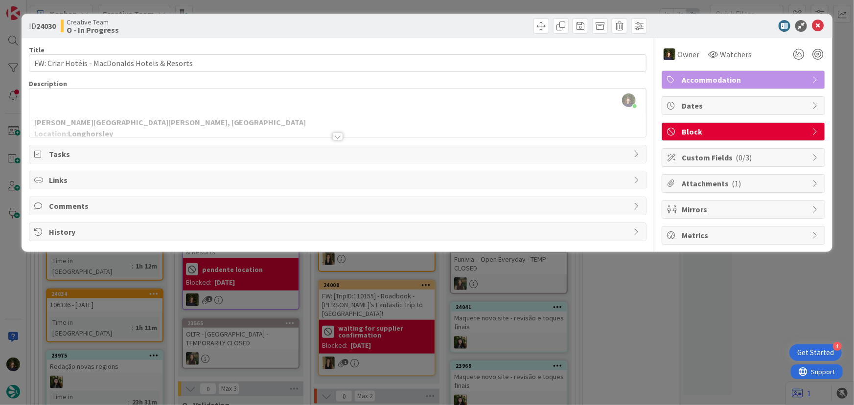
click at [234, 283] on div "ID 24030 Creative Team O - In Progress Title 46 / 128 FW: Criar Hotéis - MacDon…" at bounding box center [427, 202] width 854 height 405
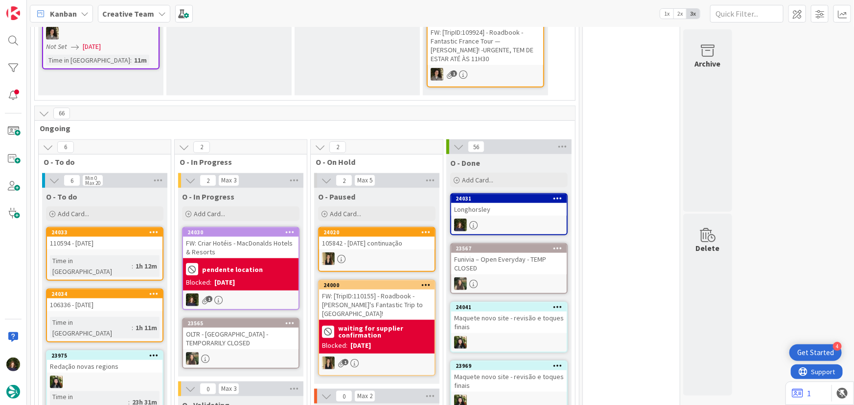
click at [230, 265] on div "pendente location" at bounding box center [241, 269] width 110 height 16
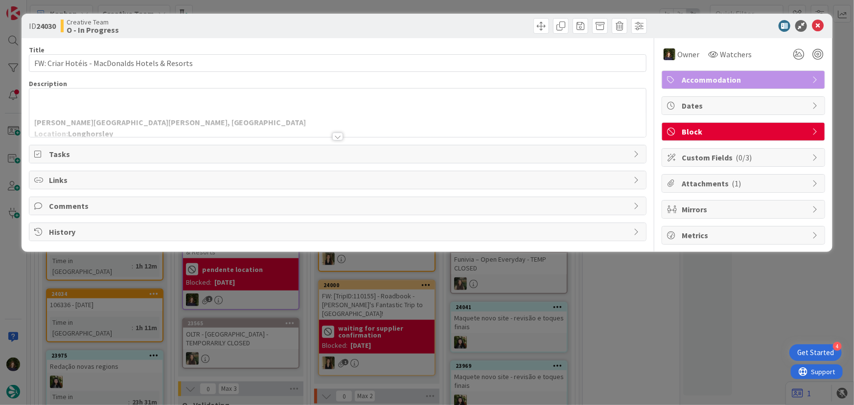
click at [701, 131] on span "Block" at bounding box center [744, 132] width 125 height 12
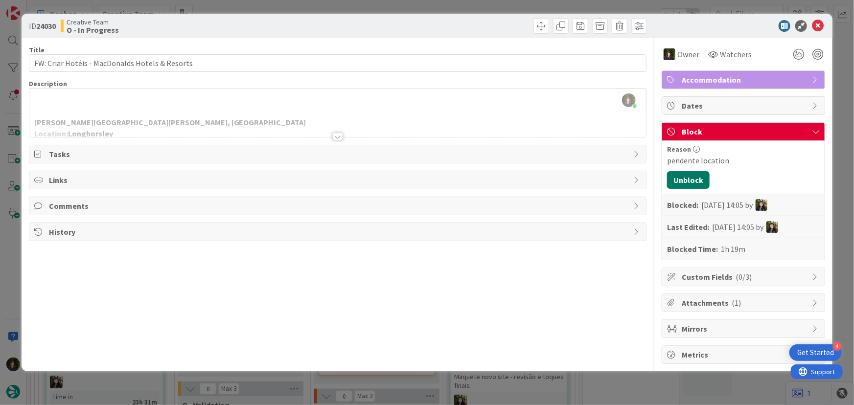
click at [699, 182] on button "Unblock" at bounding box center [688, 180] width 43 height 18
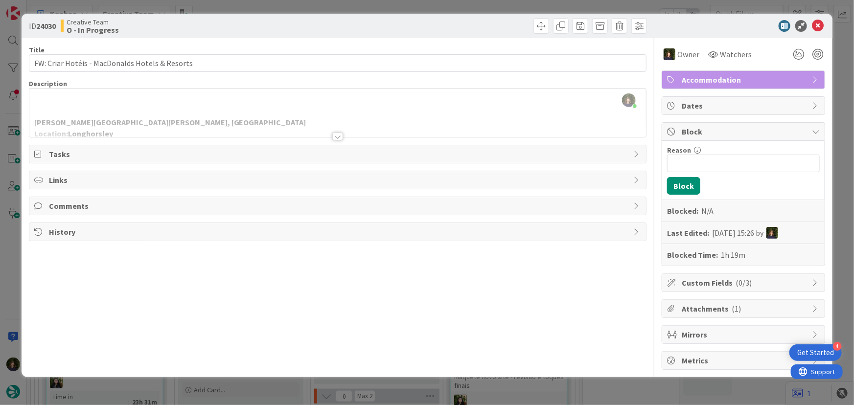
click at [338, 135] on div at bounding box center [337, 137] width 11 height 8
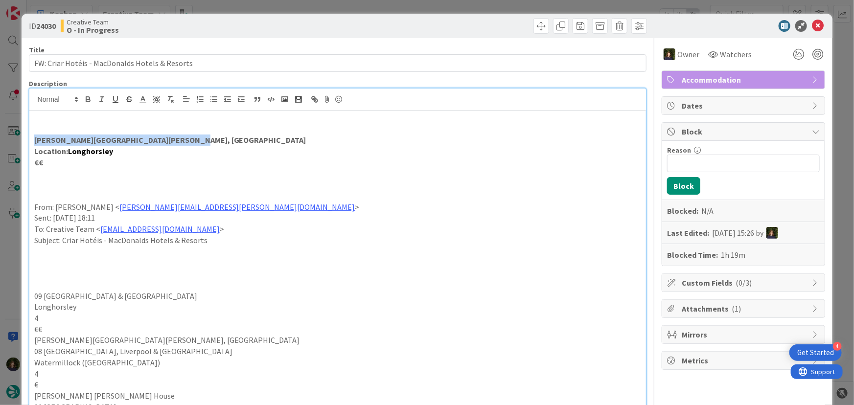
drag, startPoint x: 32, startPoint y: 140, endPoint x: 175, endPoint y: 141, distance: 143.0
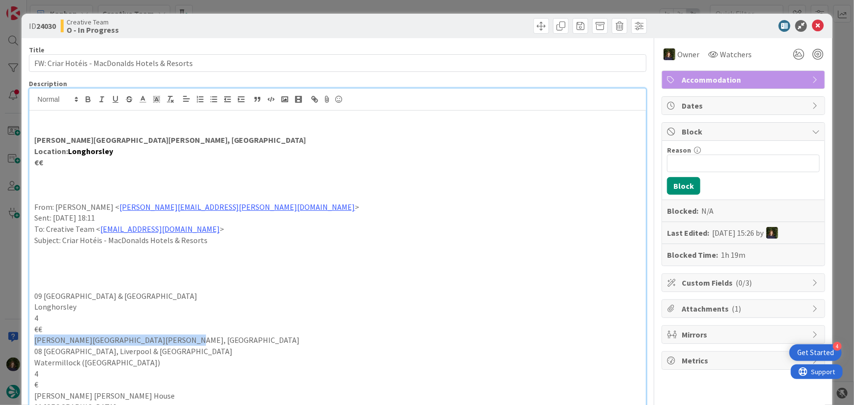
drag, startPoint x: 171, startPoint y: 340, endPoint x: 30, endPoint y: 340, distance: 141.0
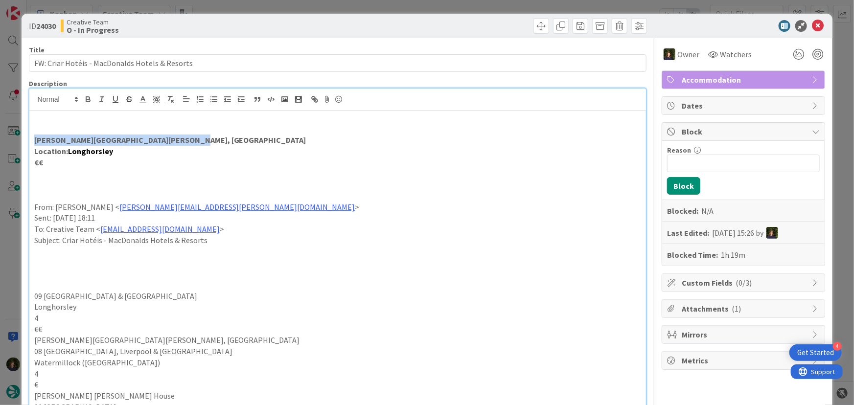
drag, startPoint x: 170, startPoint y: 136, endPoint x: 27, endPoint y: 136, distance: 143.5
drag, startPoint x: 66, startPoint y: 145, endPoint x: 112, endPoint y: 138, distance: 46.5
click at [113, 138] on strong "[PERSON_NAME][GEOGRAPHIC_DATA][PERSON_NAME], [GEOGRAPHIC_DATA]" at bounding box center [170, 140] width 272 height 10
click at [112, 138] on strong "[PERSON_NAME][GEOGRAPHIC_DATA][PERSON_NAME], [GEOGRAPHIC_DATA]" at bounding box center [170, 140] width 272 height 10
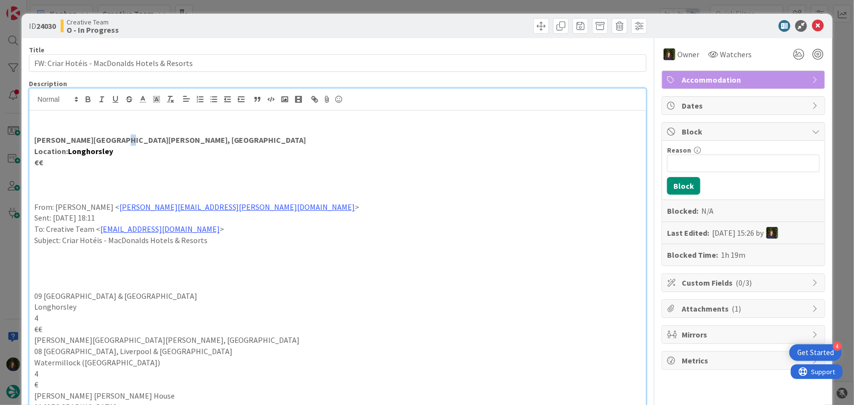
click at [112, 138] on strong "[PERSON_NAME][GEOGRAPHIC_DATA][PERSON_NAME], [GEOGRAPHIC_DATA]" at bounding box center [170, 140] width 272 height 10
click at [814, 31] on body "4 Get Started Kanban Creative Team 1x 2x 3x 102 Camembert 9 Expedite For critic…" at bounding box center [427, 202] width 854 height 405
click at [814, 24] on icon at bounding box center [818, 26] width 12 height 12
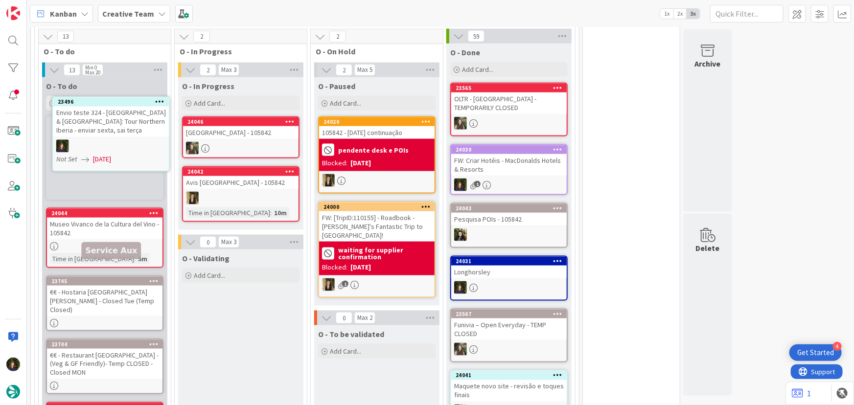
scroll to position [601, 0]
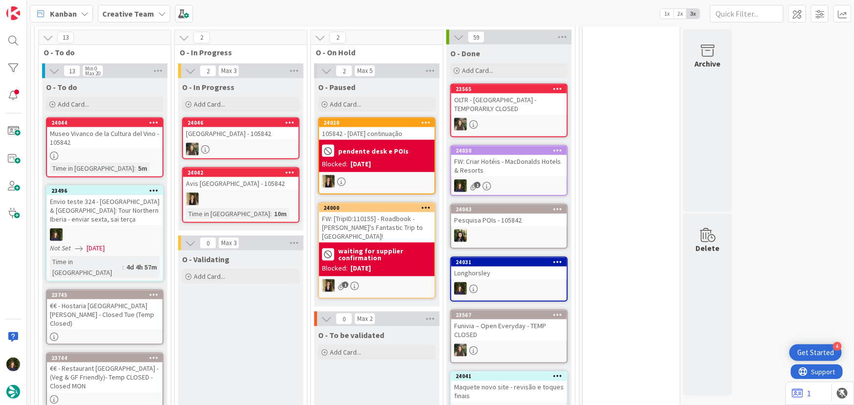
click at [110, 152] on div at bounding box center [105, 156] width 116 height 8
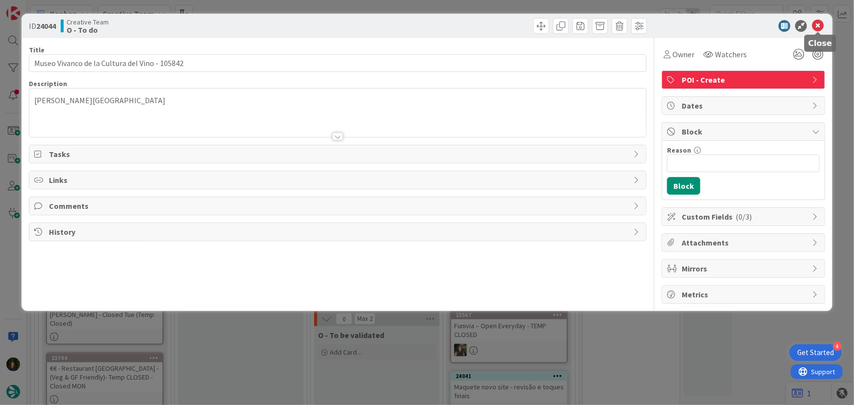
click at [818, 27] on icon at bounding box center [818, 26] width 12 height 12
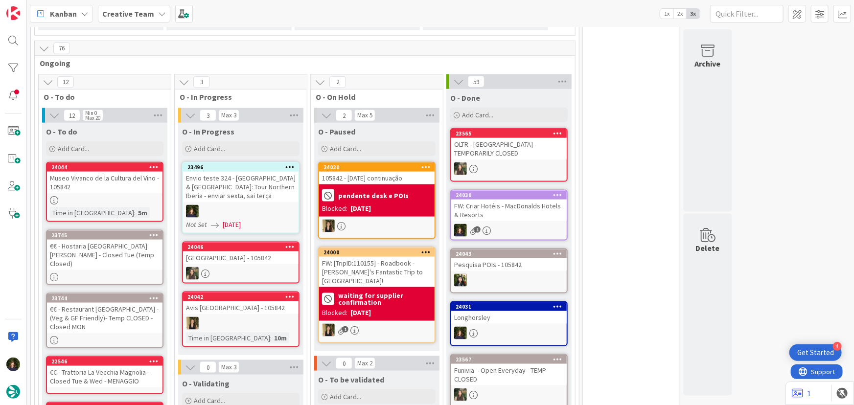
click at [246, 205] on div at bounding box center [241, 211] width 116 height 13
